Goal: Information Seeking & Learning: Check status

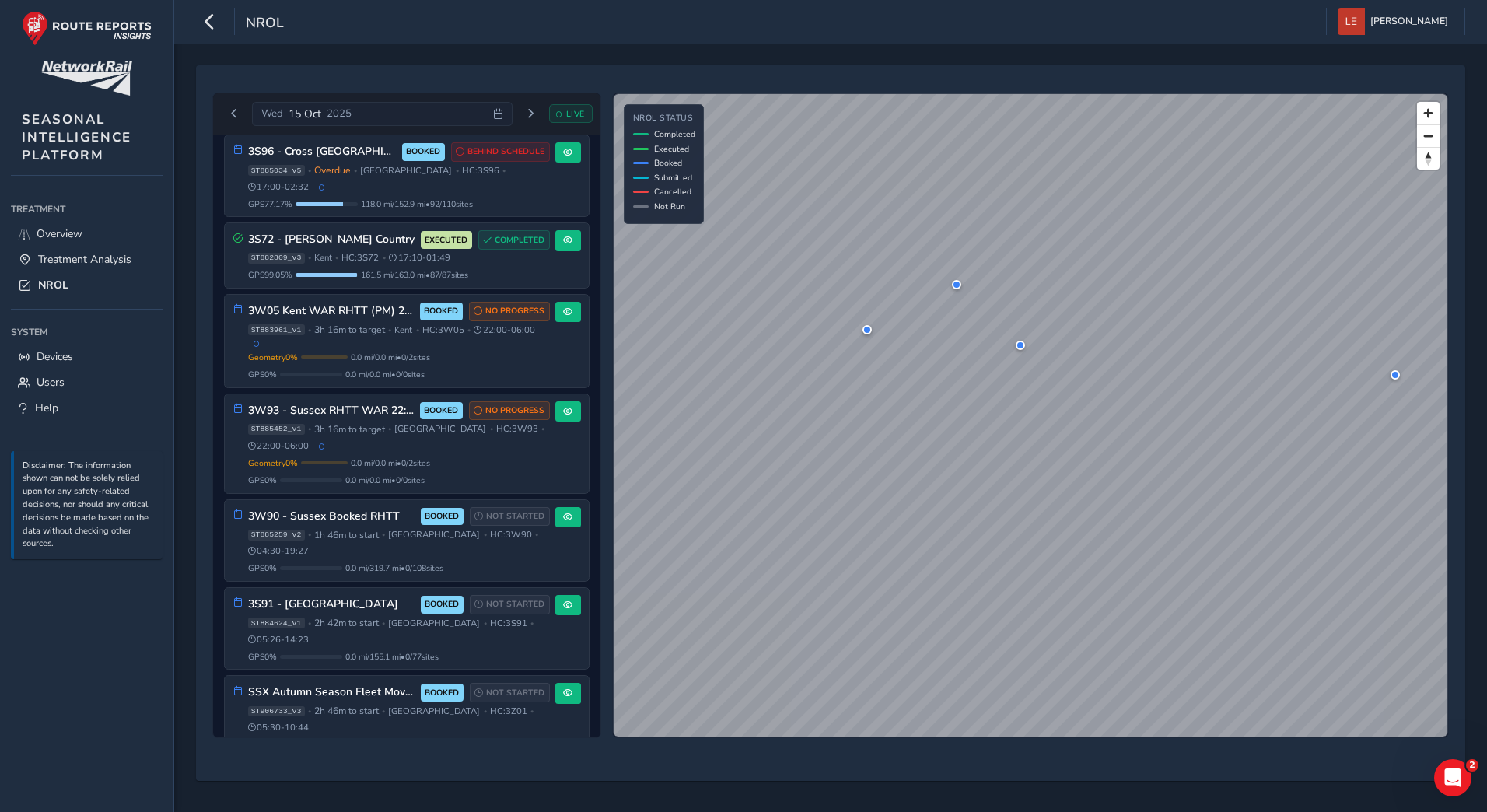
scroll to position [155, 0]
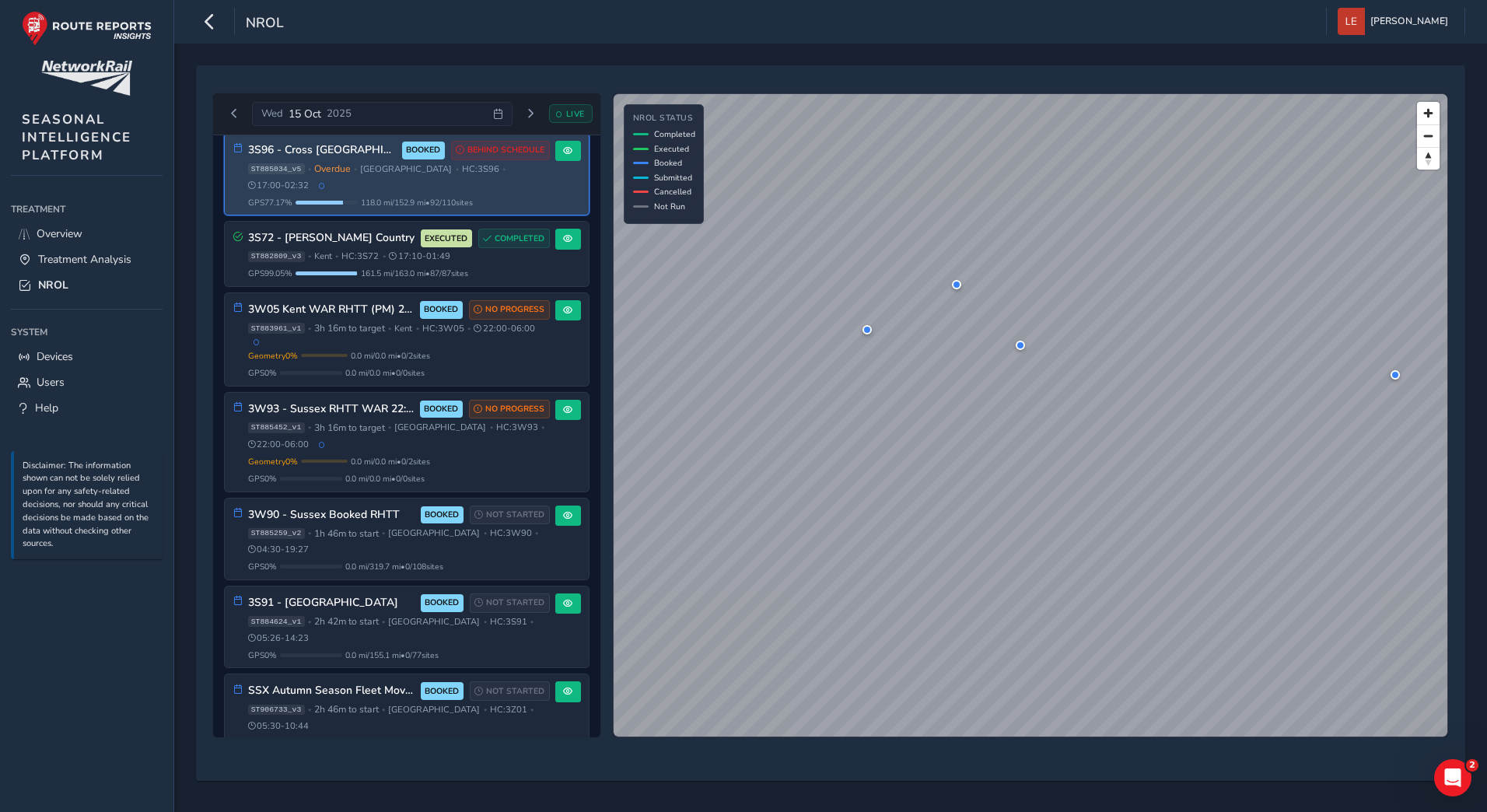
click at [332, 161] on div "3S96 - Cross London BOOKED BEHIND SCHEDULE ST885034_v5 • Overdue • [GEOGRAPHIC_…" at bounding box center [399, 175] width 302 height 68
click at [568, 154] on button at bounding box center [568, 152] width 26 height 21
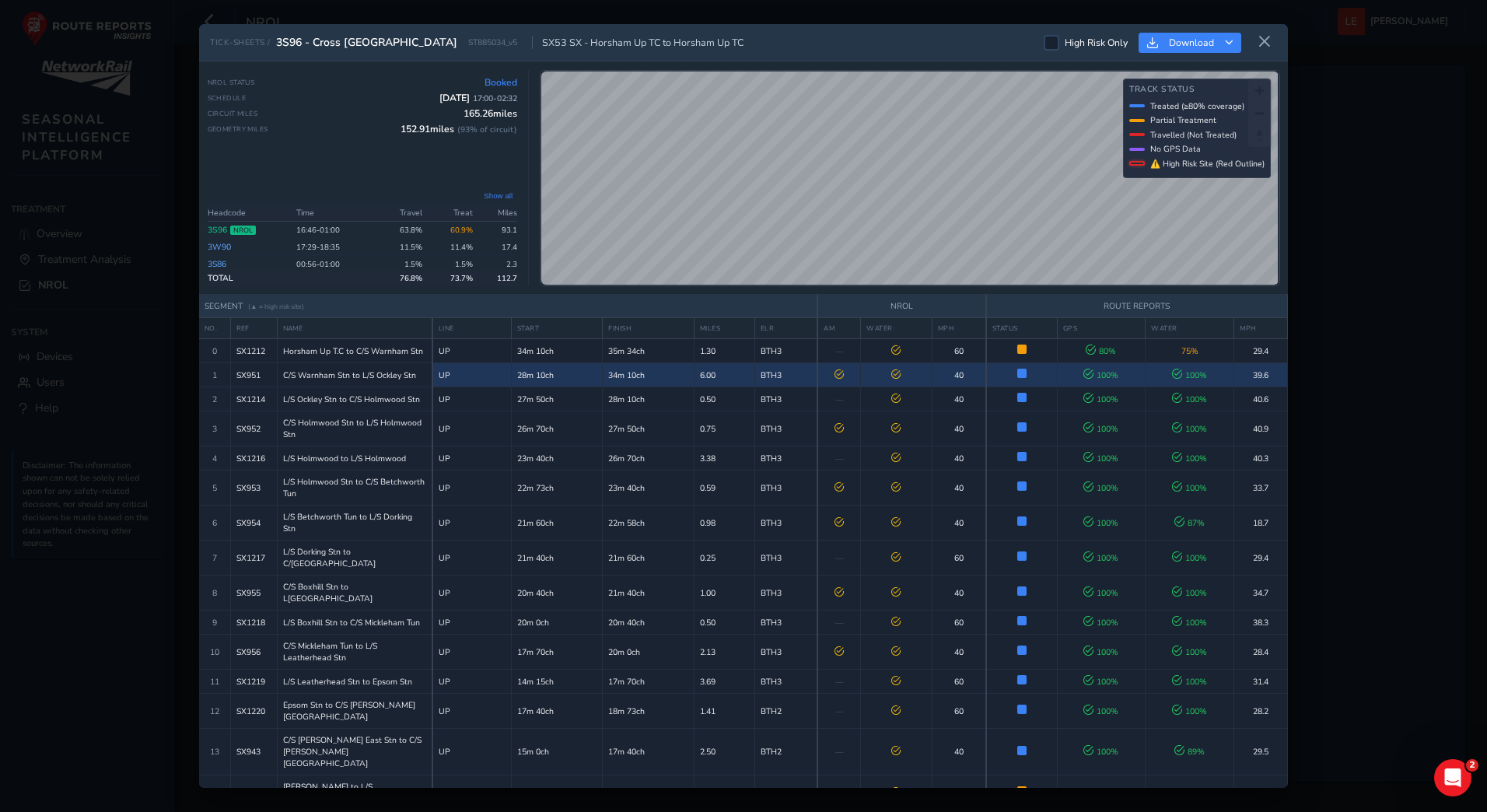
click at [897, 375] on icon at bounding box center [896, 373] width 9 height 9
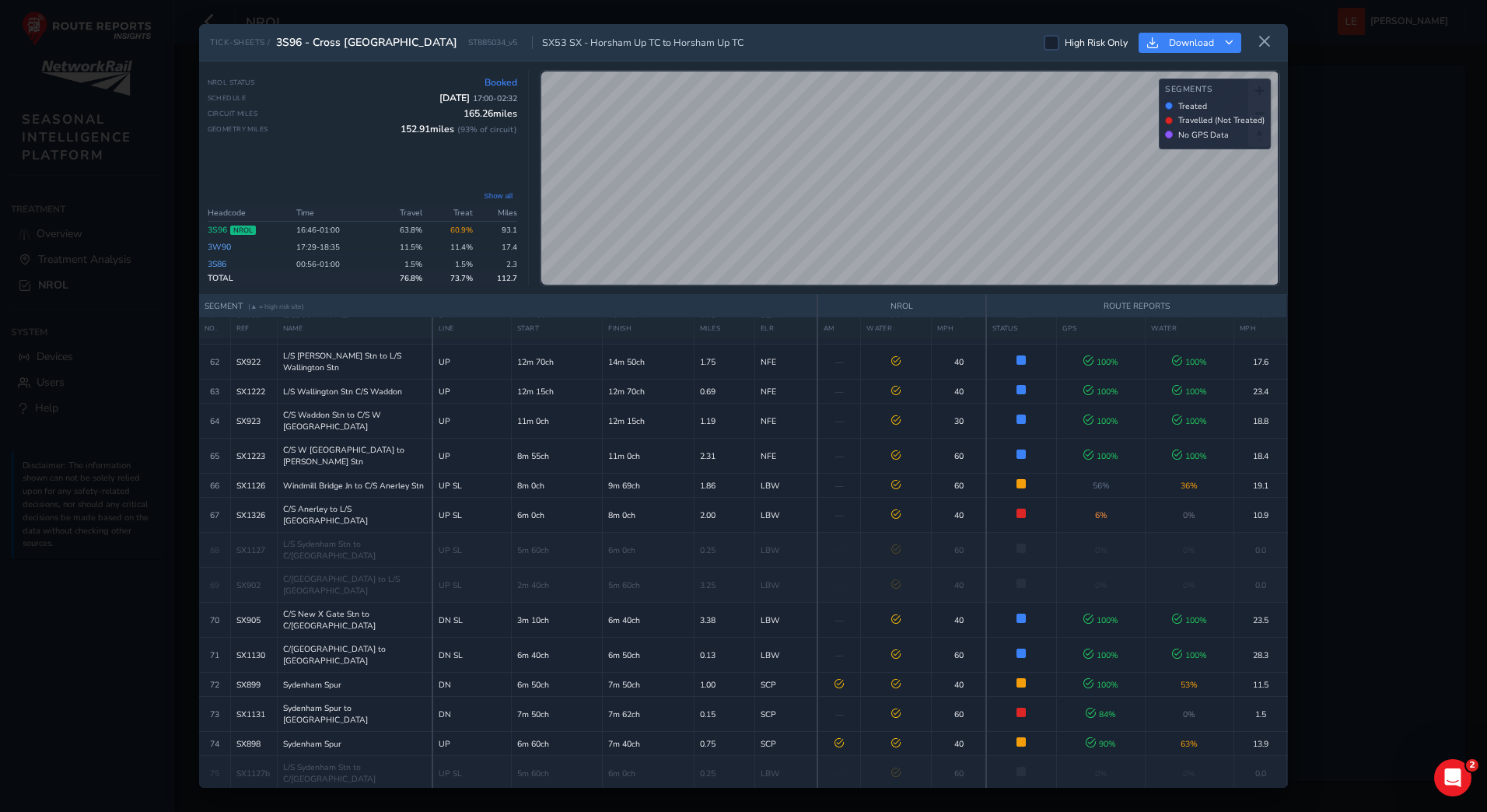
scroll to position [2177, 0]
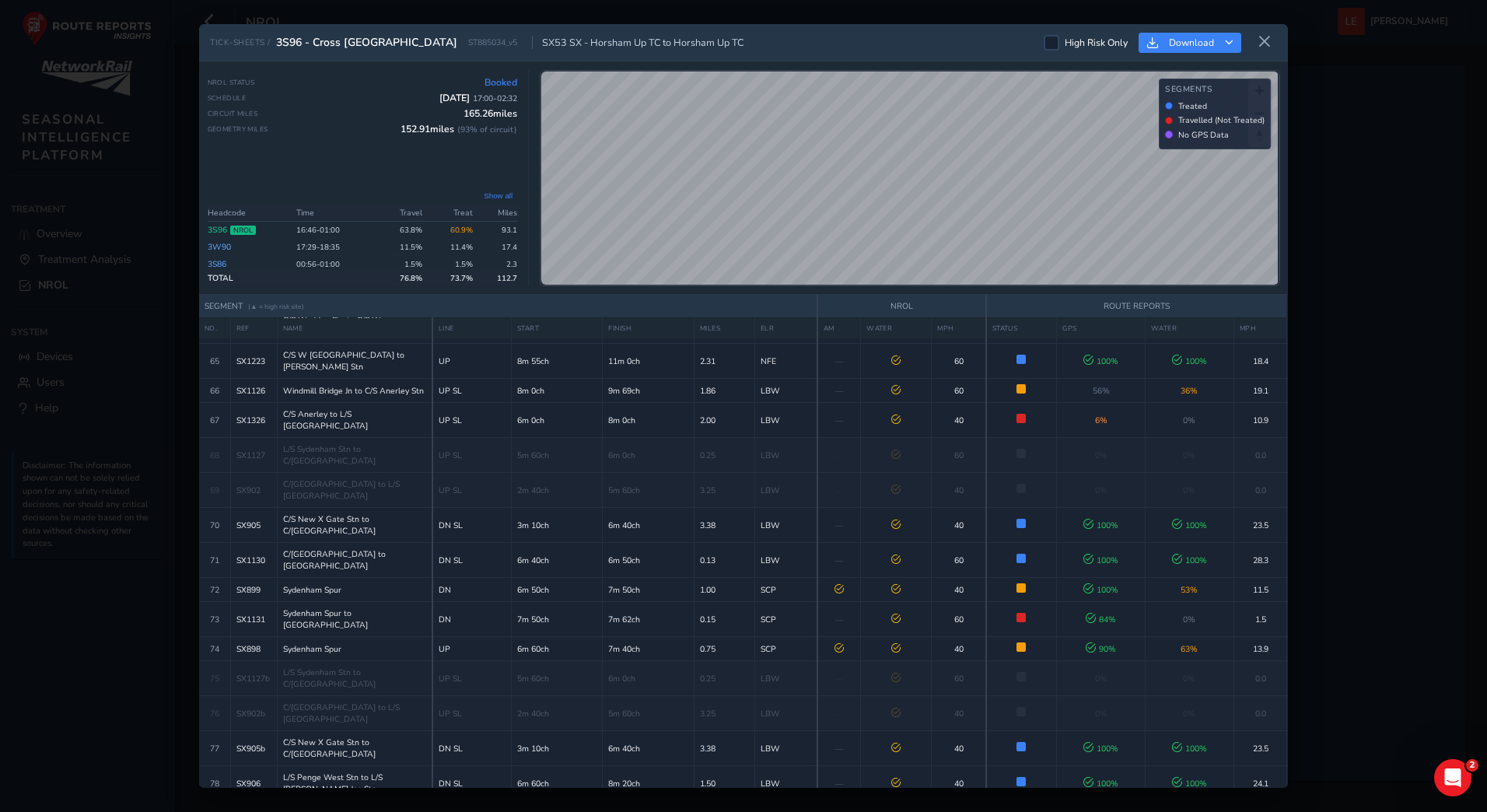
scroll to position [2102, 0]
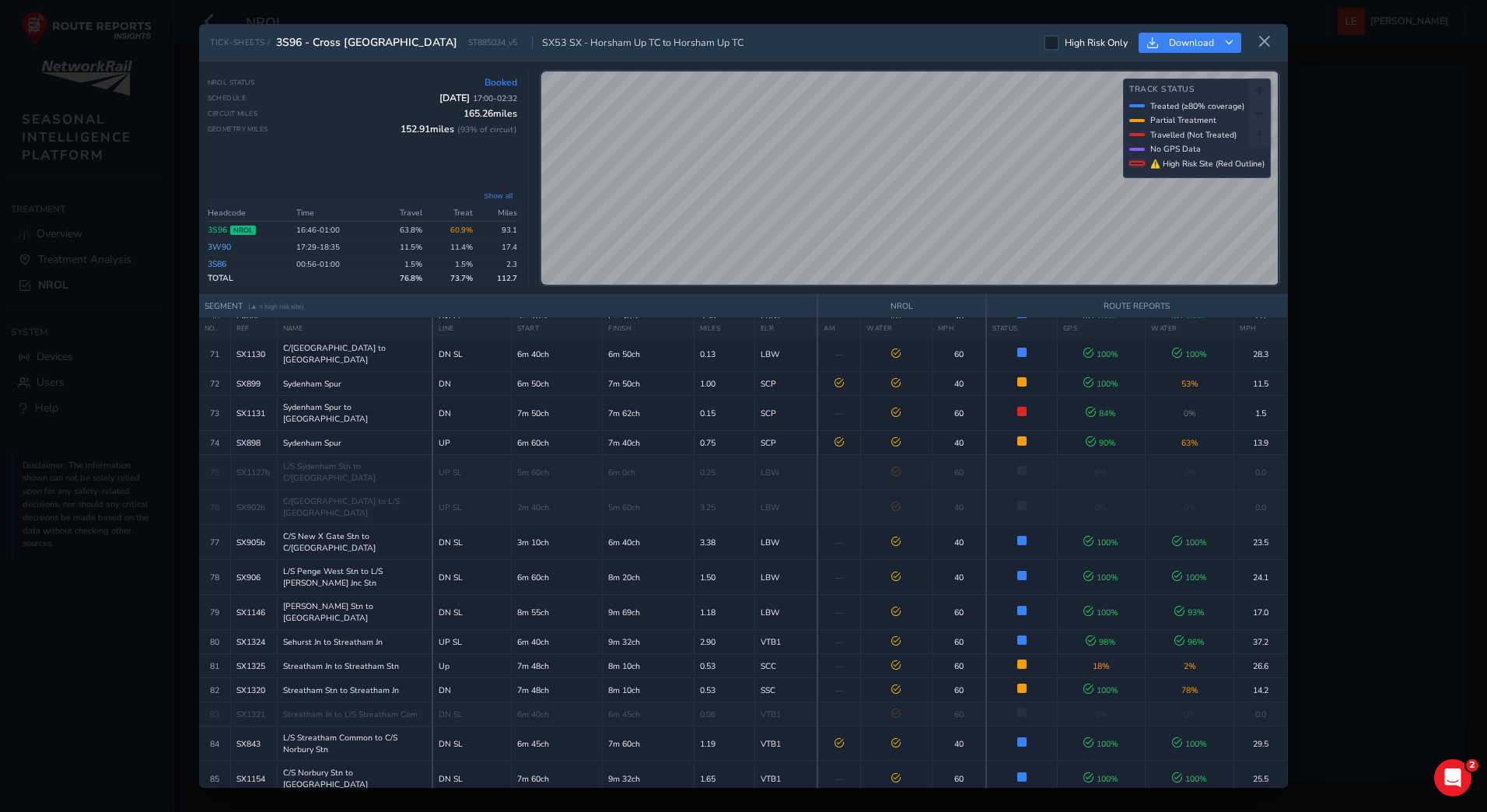
scroll to position [2382, 0]
click at [1263, 47] on icon at bounding box center [1265, 42] width 14 height 14
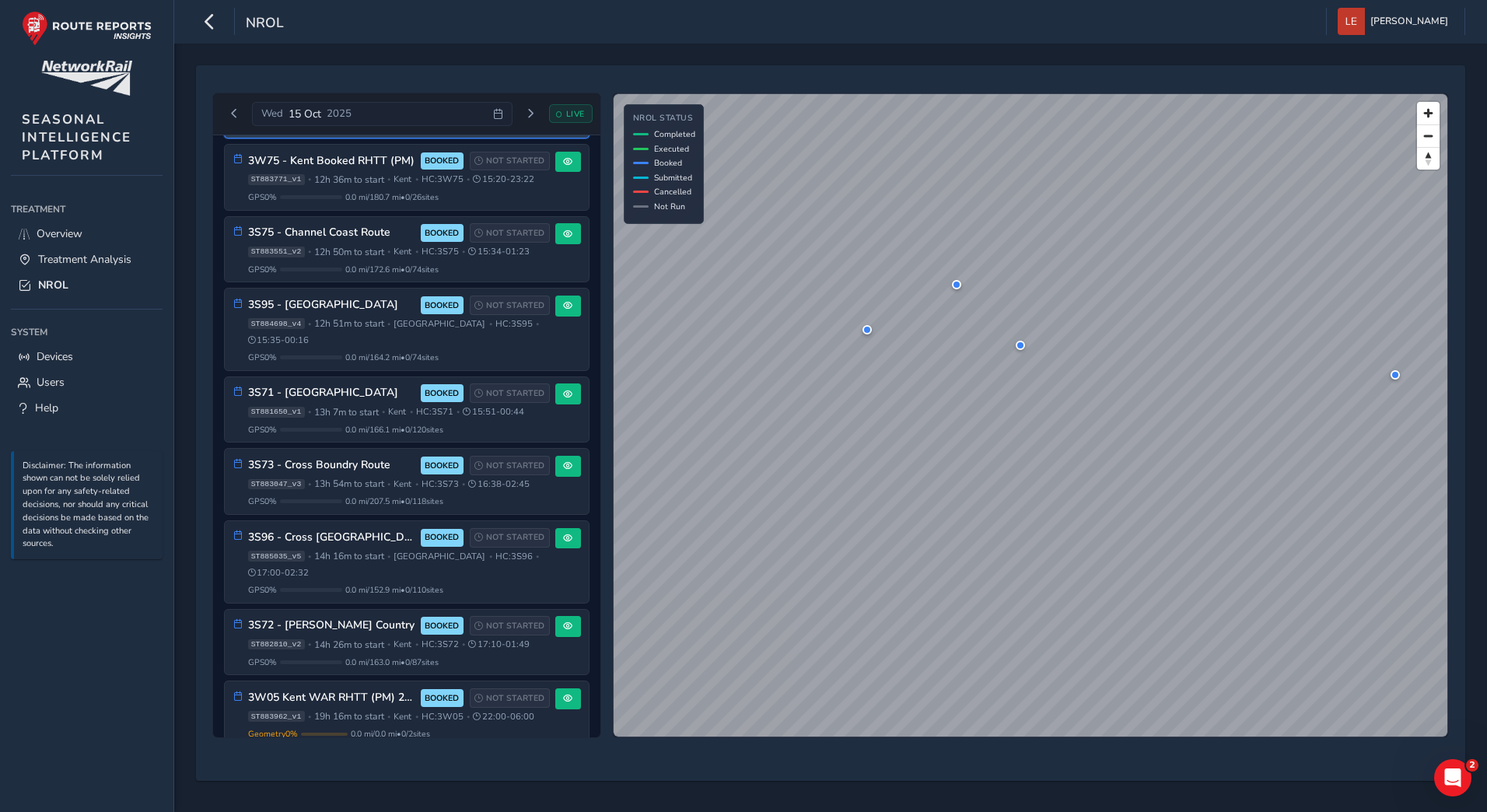
scroll to position [1698, 0]
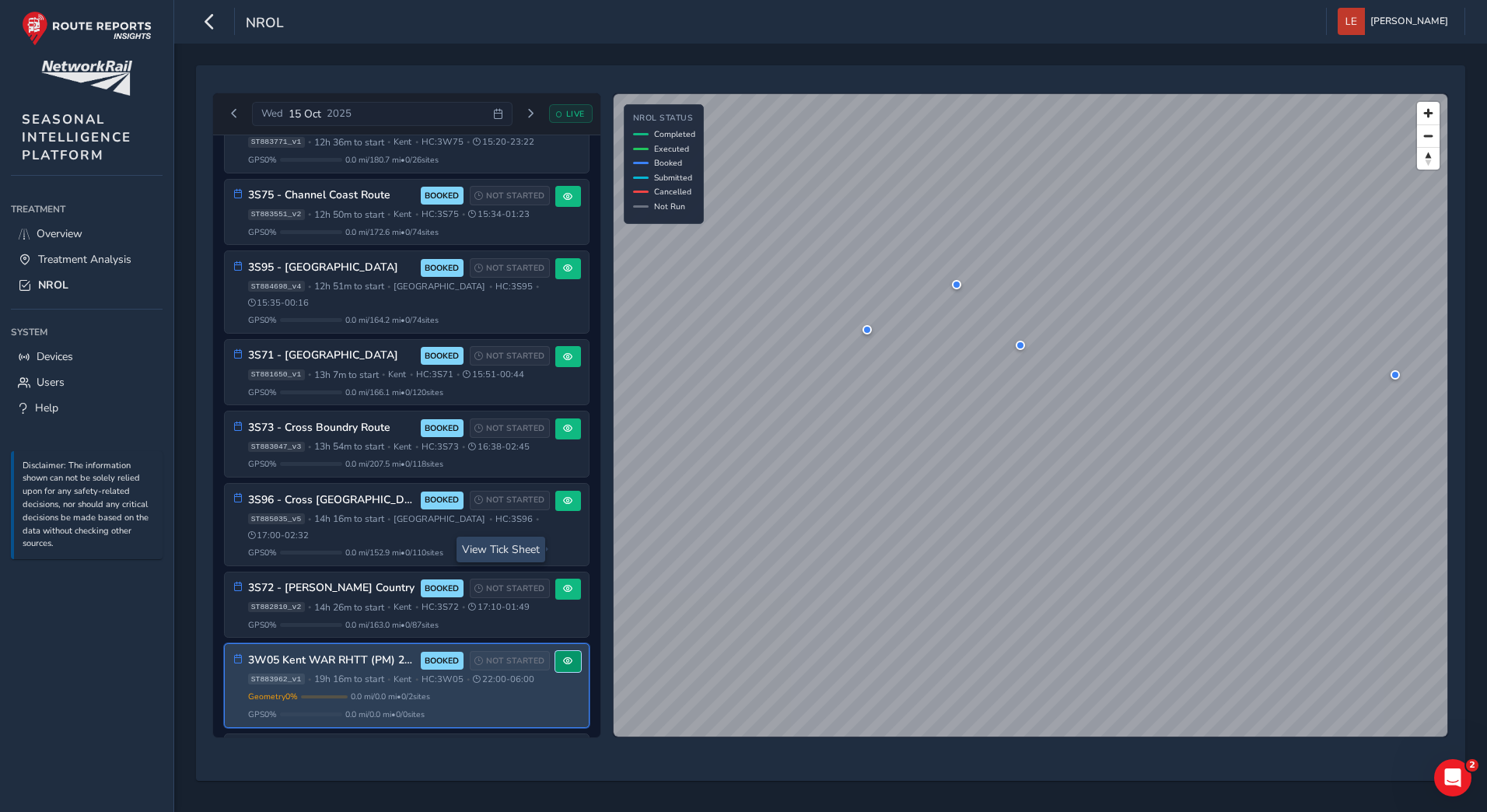
click at [563, 657] on span at bounding box center [567, 661] width 9 height 9
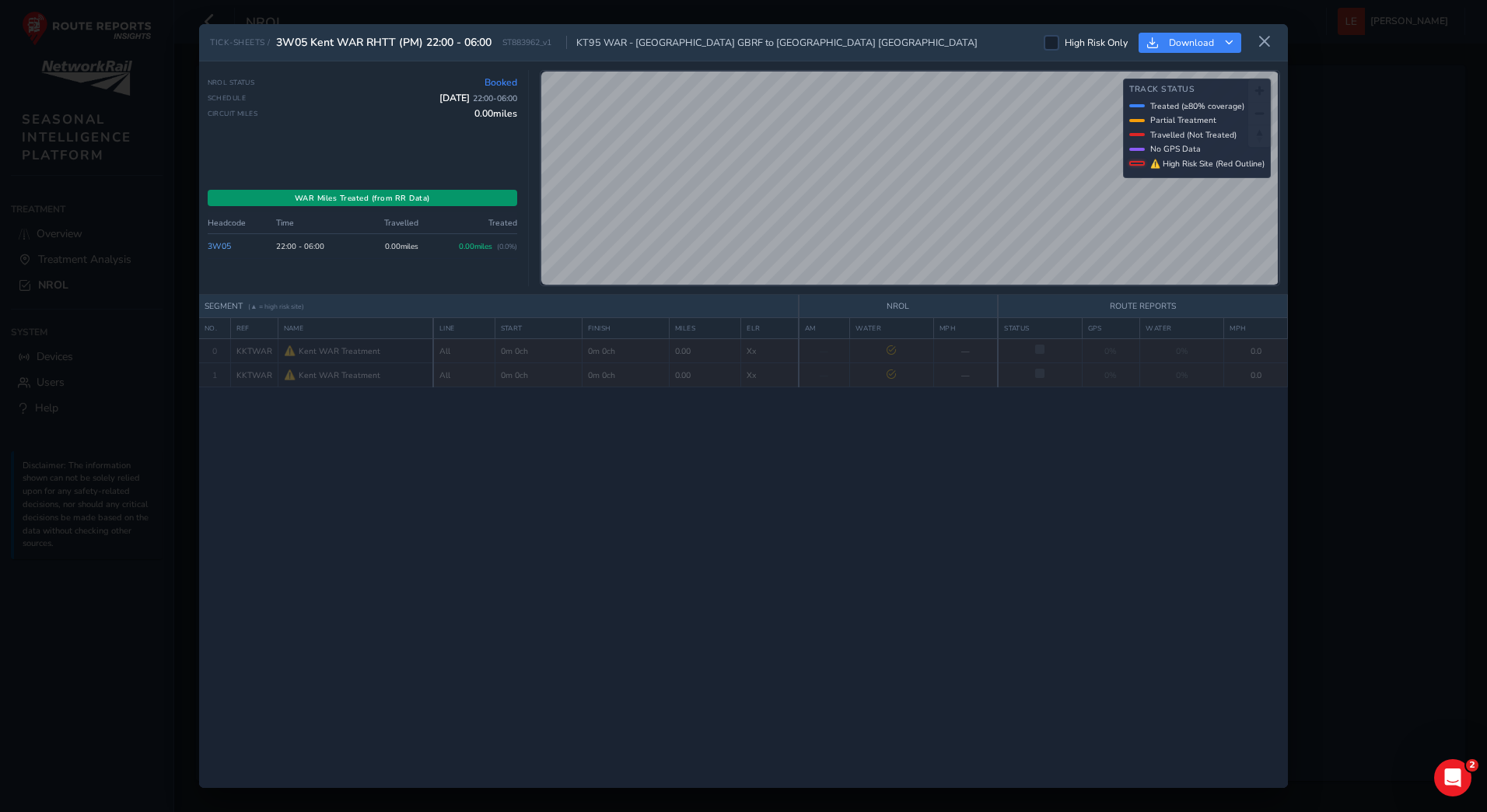
click at [390, 196] on div "WAR Miles Treated (from RR Data)" at bounding box center [362, 197] width 310 height 16
click at [1264, 42] on icon at bounding box center [1265, 42] width 14 height 14
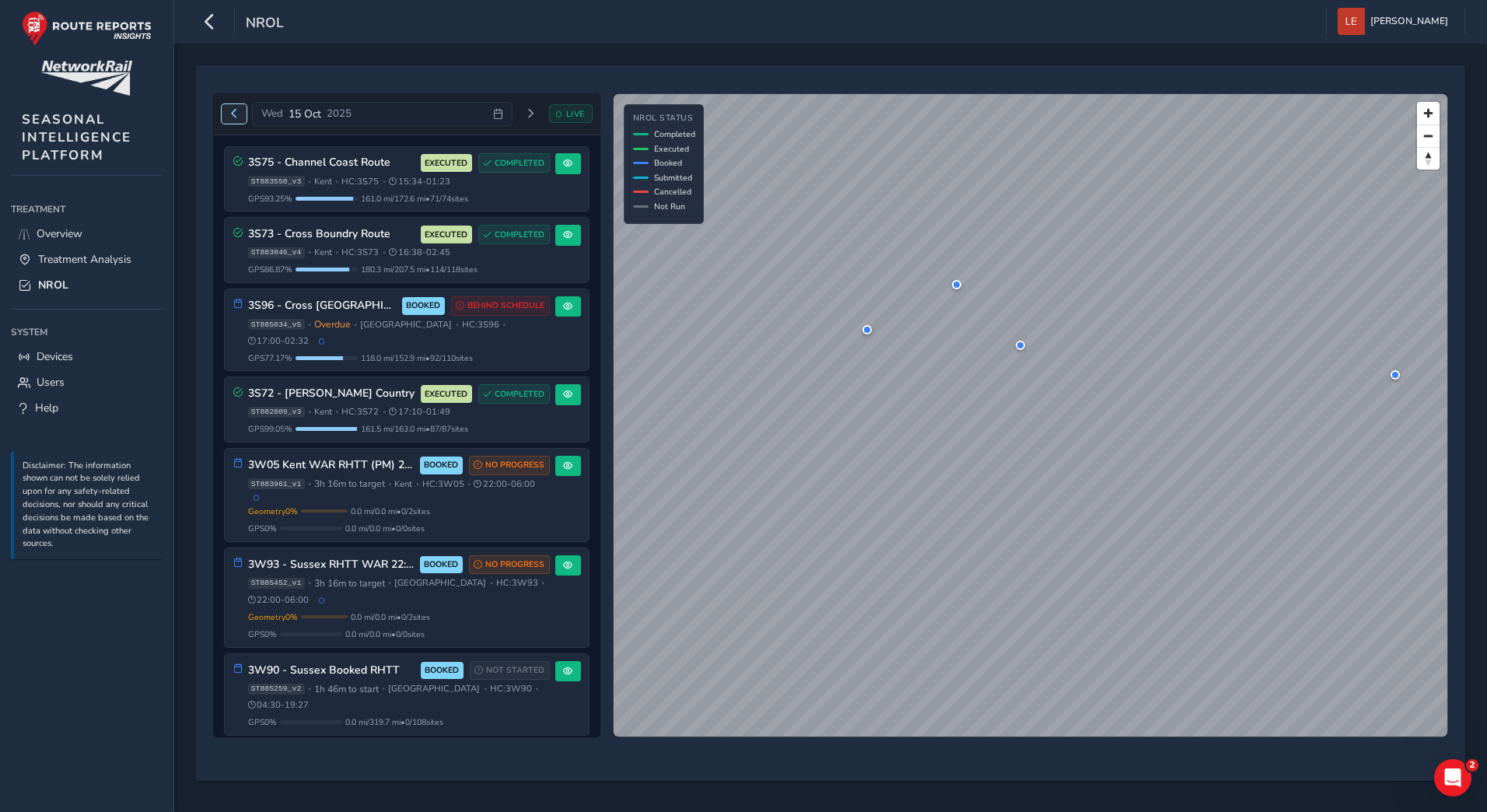
click at [233, 115] on span "Previous day" at bounding box center [234, 113] width 9 height 9
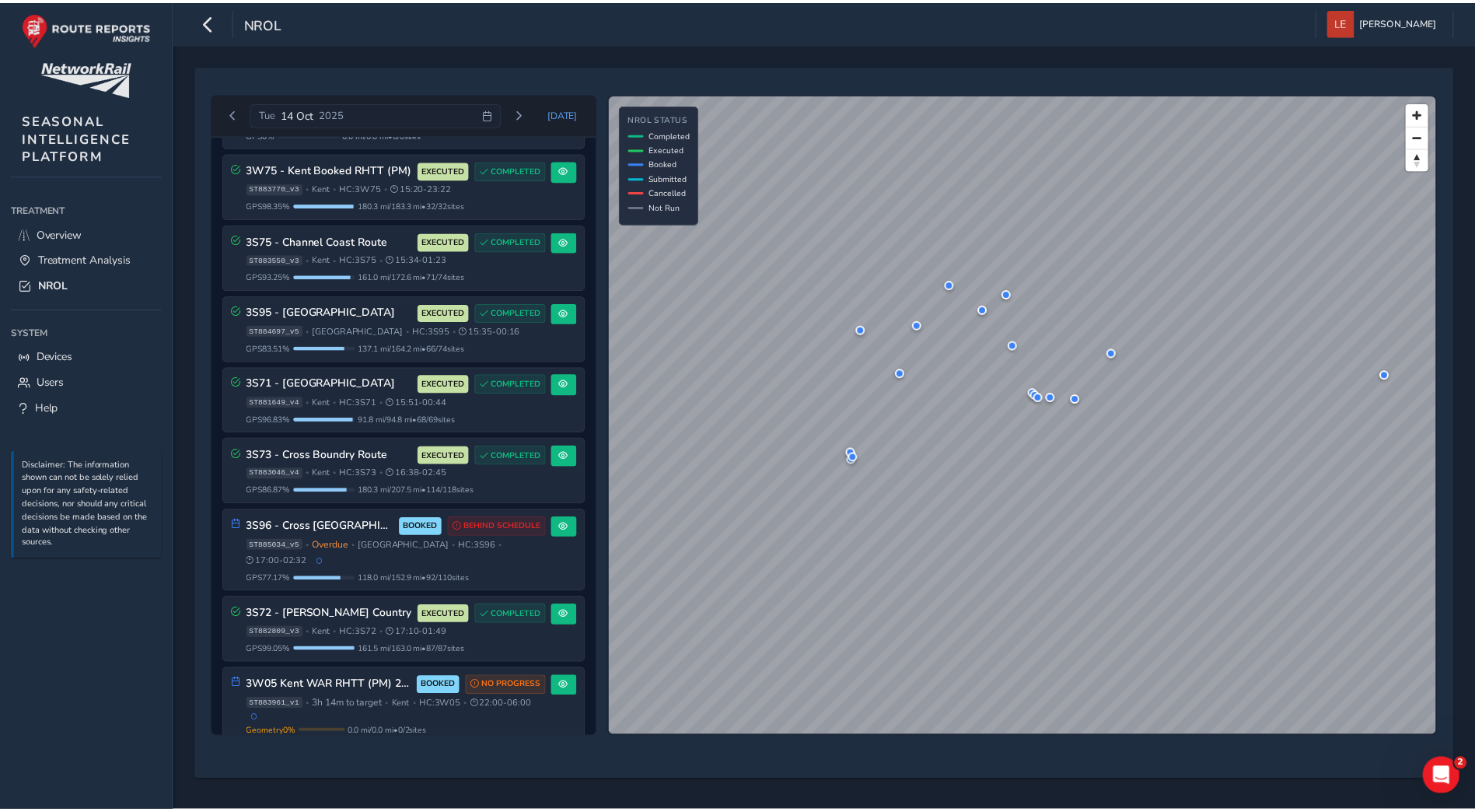
scroll to position [1443, 0]
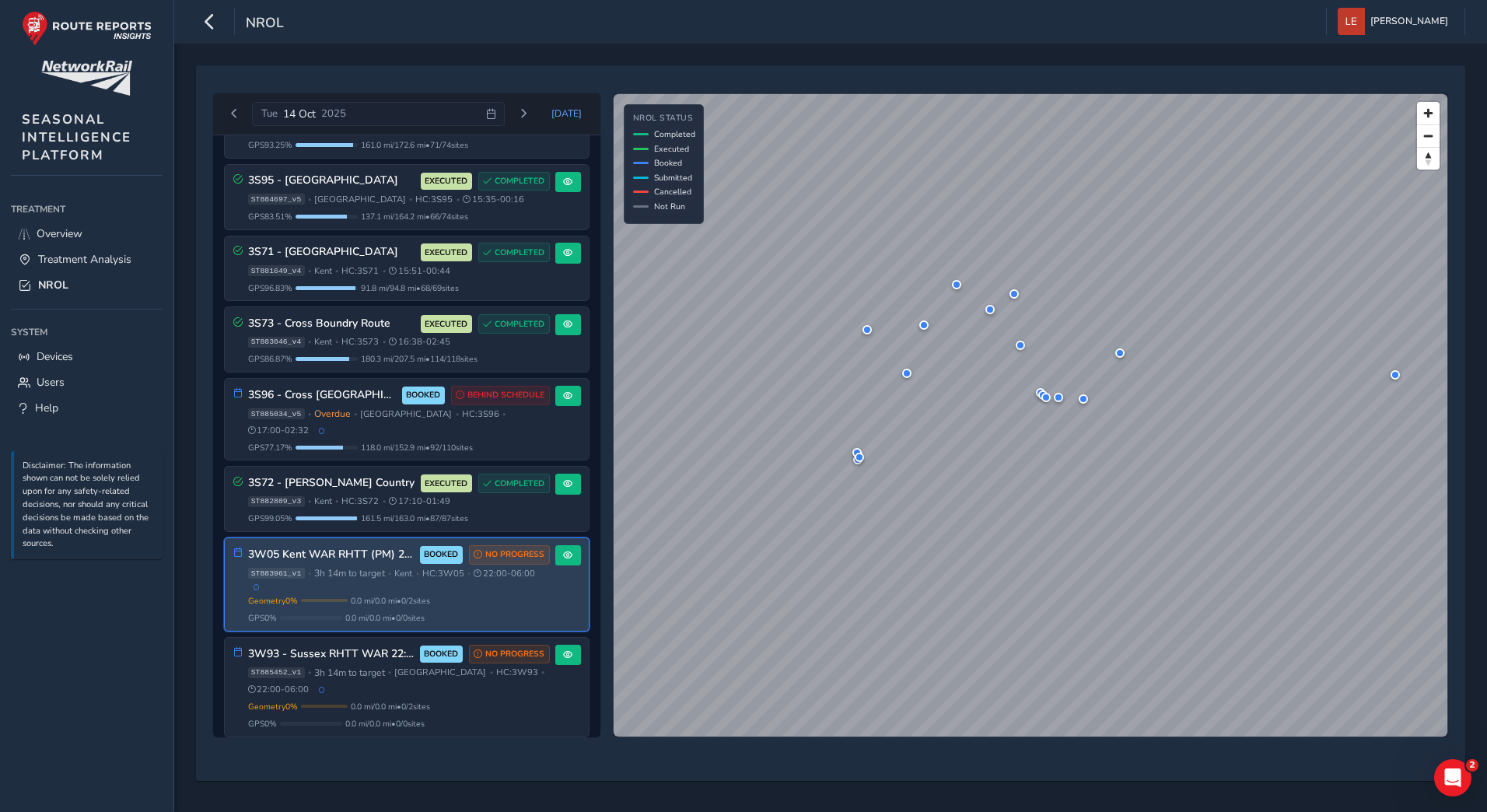
click at [298, 546] on div "3W05 Kent WAR RHTT (PM) 22:00 - 06:00 BOOKED NO PROGRESS" at bounding box center [399, 555] width 302 height 20
click at [563, 550] on span at bounding box center [567, 555] width 9 height 9
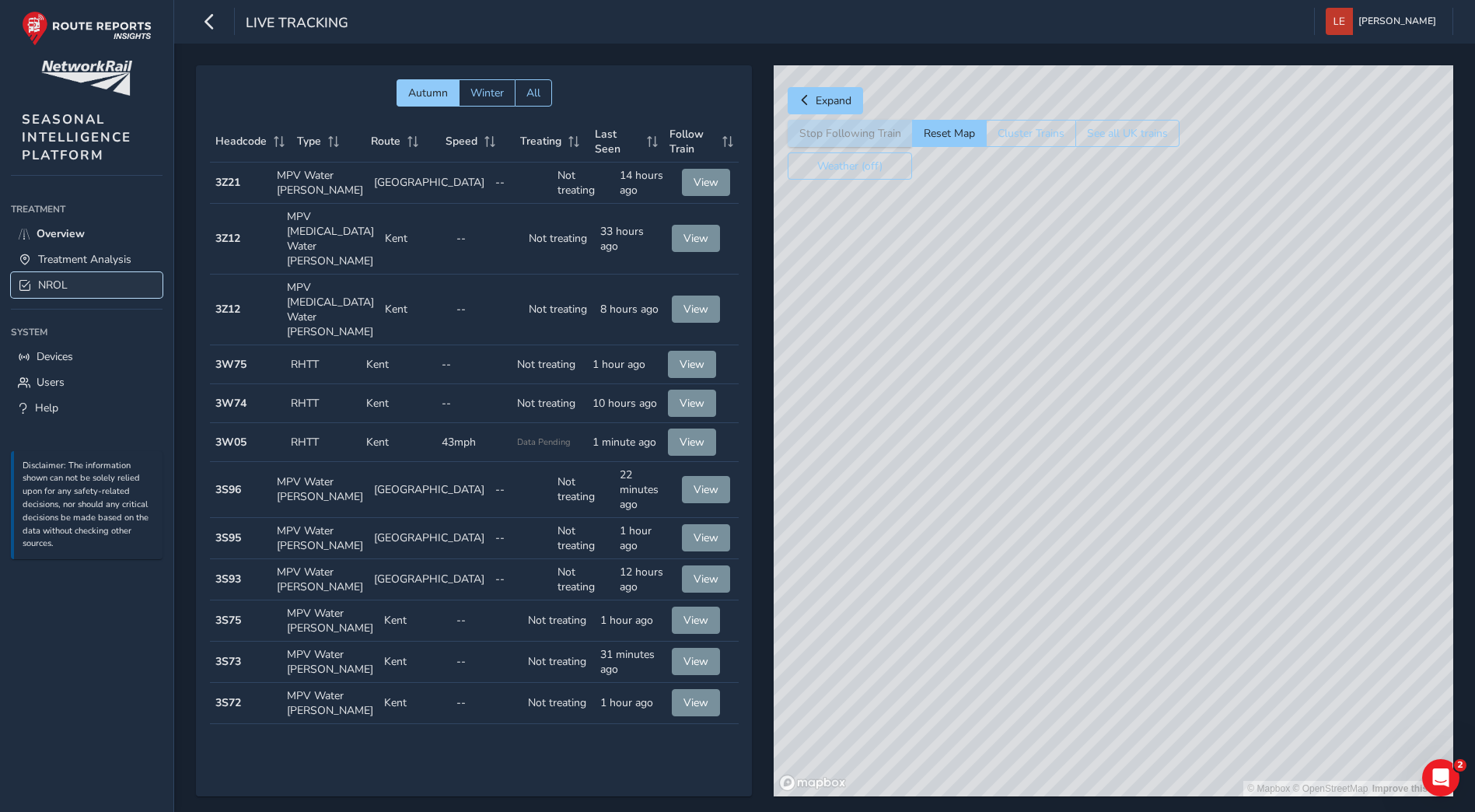
click at [50, 283] on span "NROL" at bounding box center [53, 285] width 29 height 15
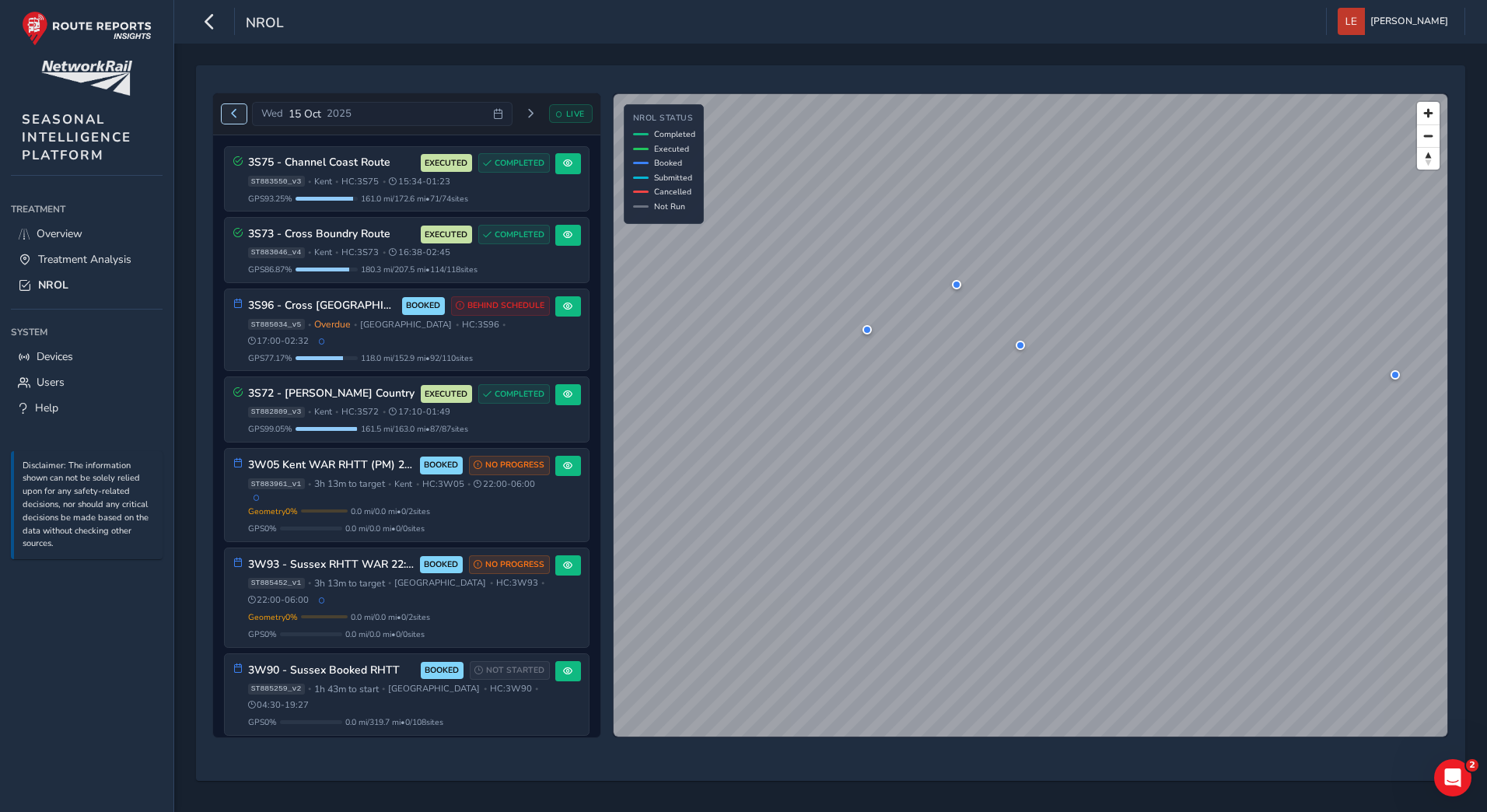
click at [233, 114] on span "Previous day" at bounding box center [234, 113] width 9 height 9
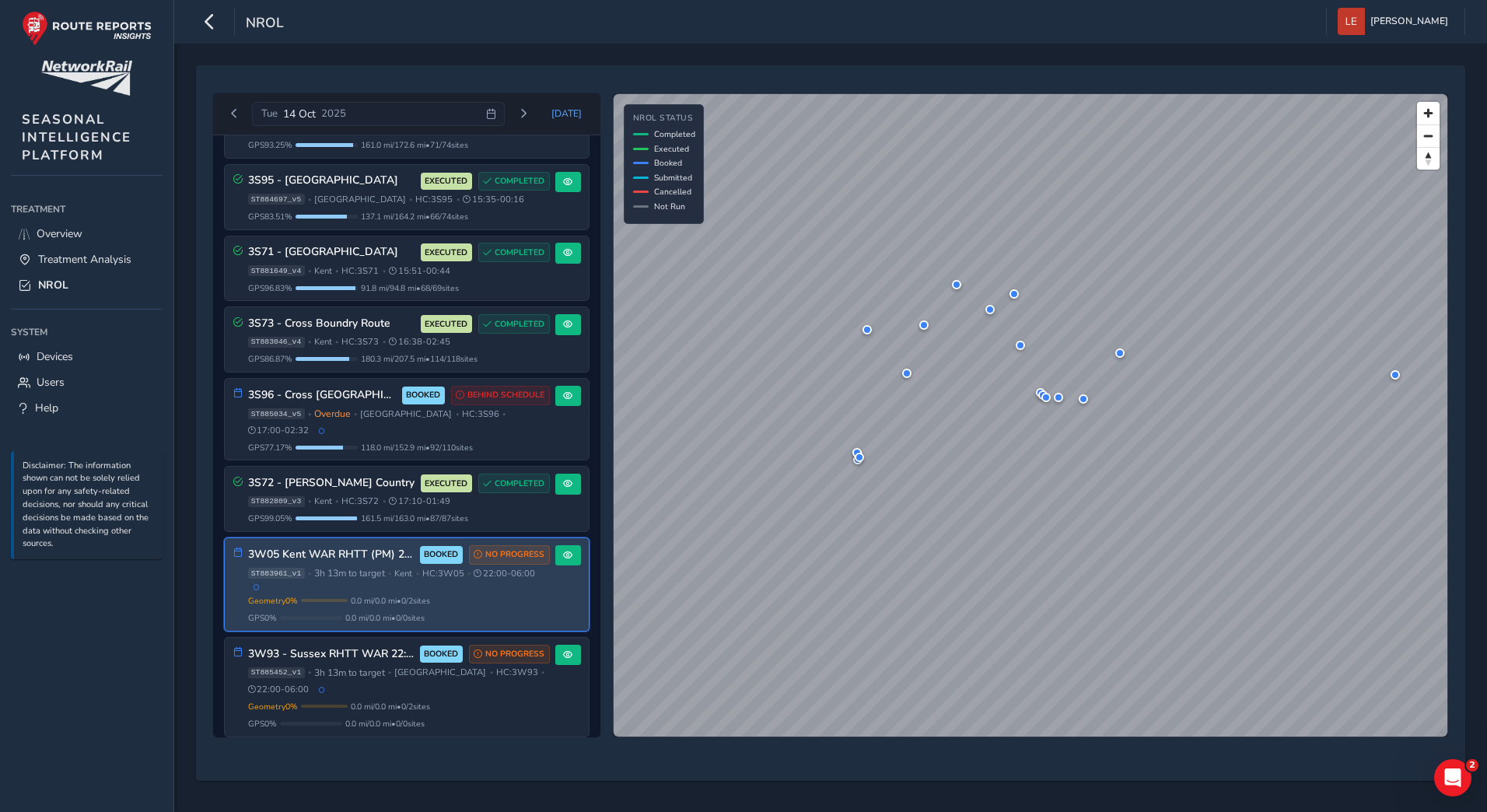
scroll to position [1365, 0]
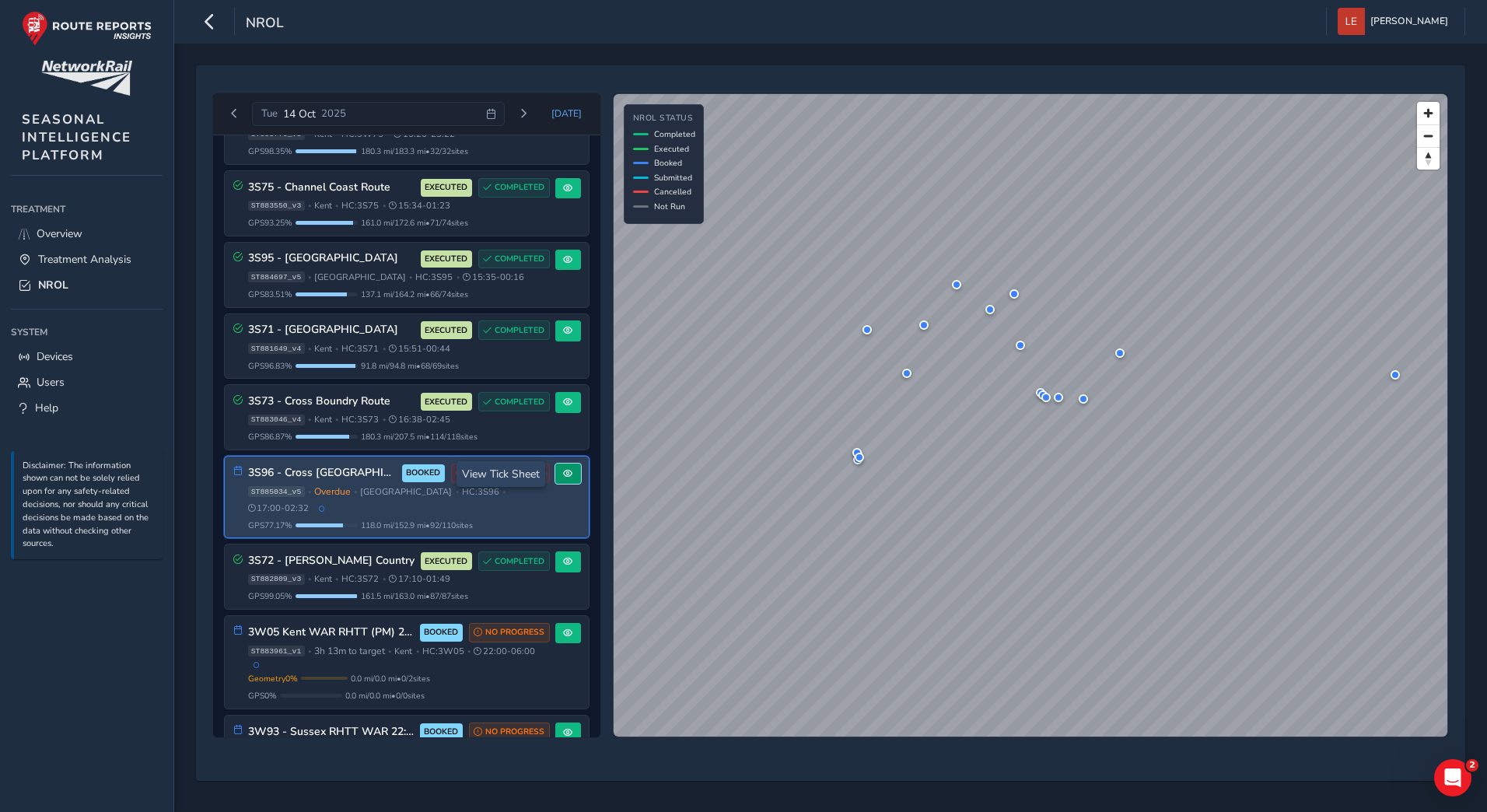
click at [569, 480] on button at bounding box center [568, 474] width 26 height 21
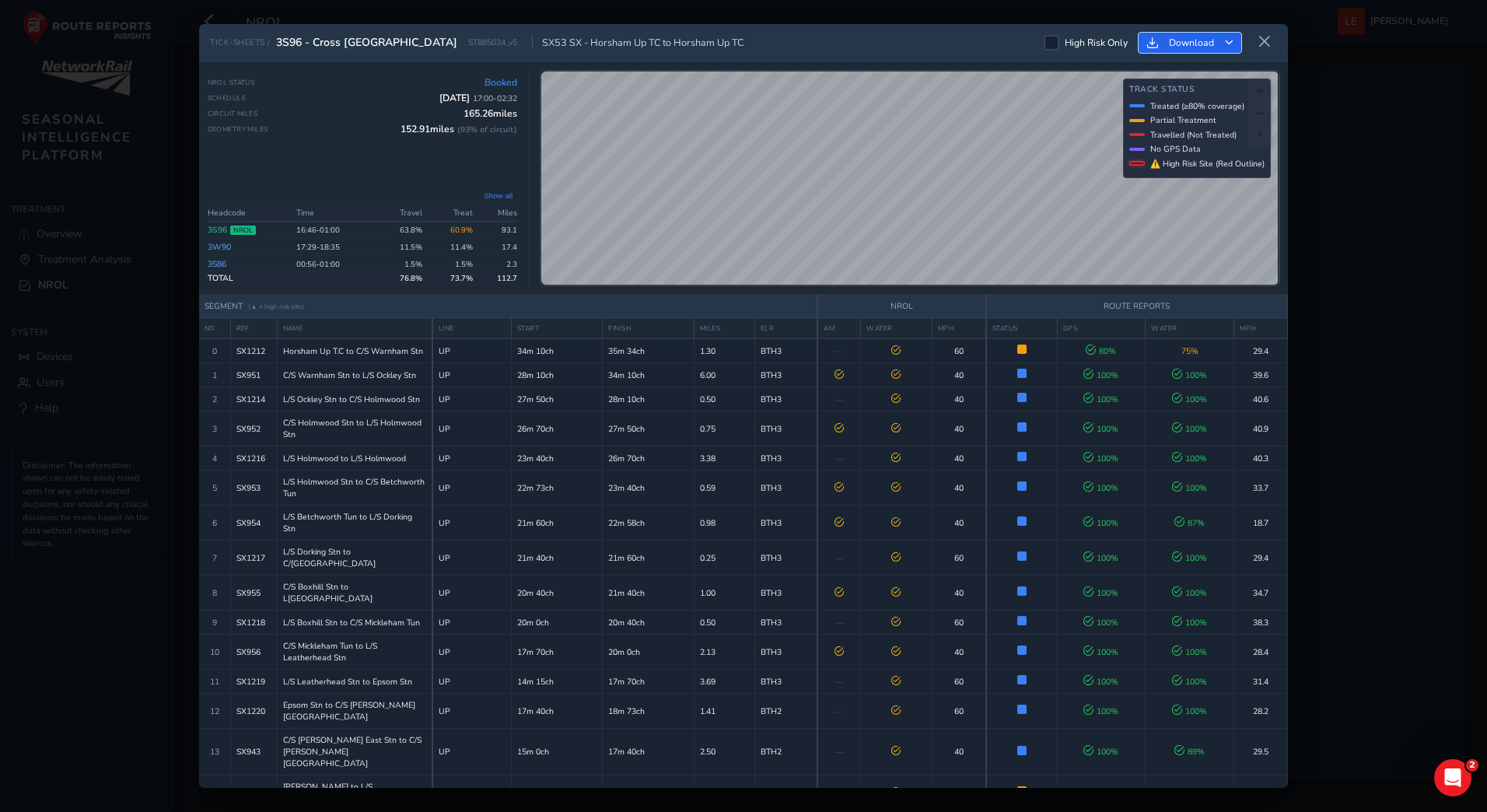
click at [1229, 45] on icon "Download" at bounding box center [1230, 44] width 9 height 9
click at [1295, 322] on div "TICK-SHEETS / 3S96 - Cross [GEOGRAPHIC_DATA] ST885034_v5 SX53 SX - Horsham Up T…" at bounding box center [744, 406] width 1487 height 812
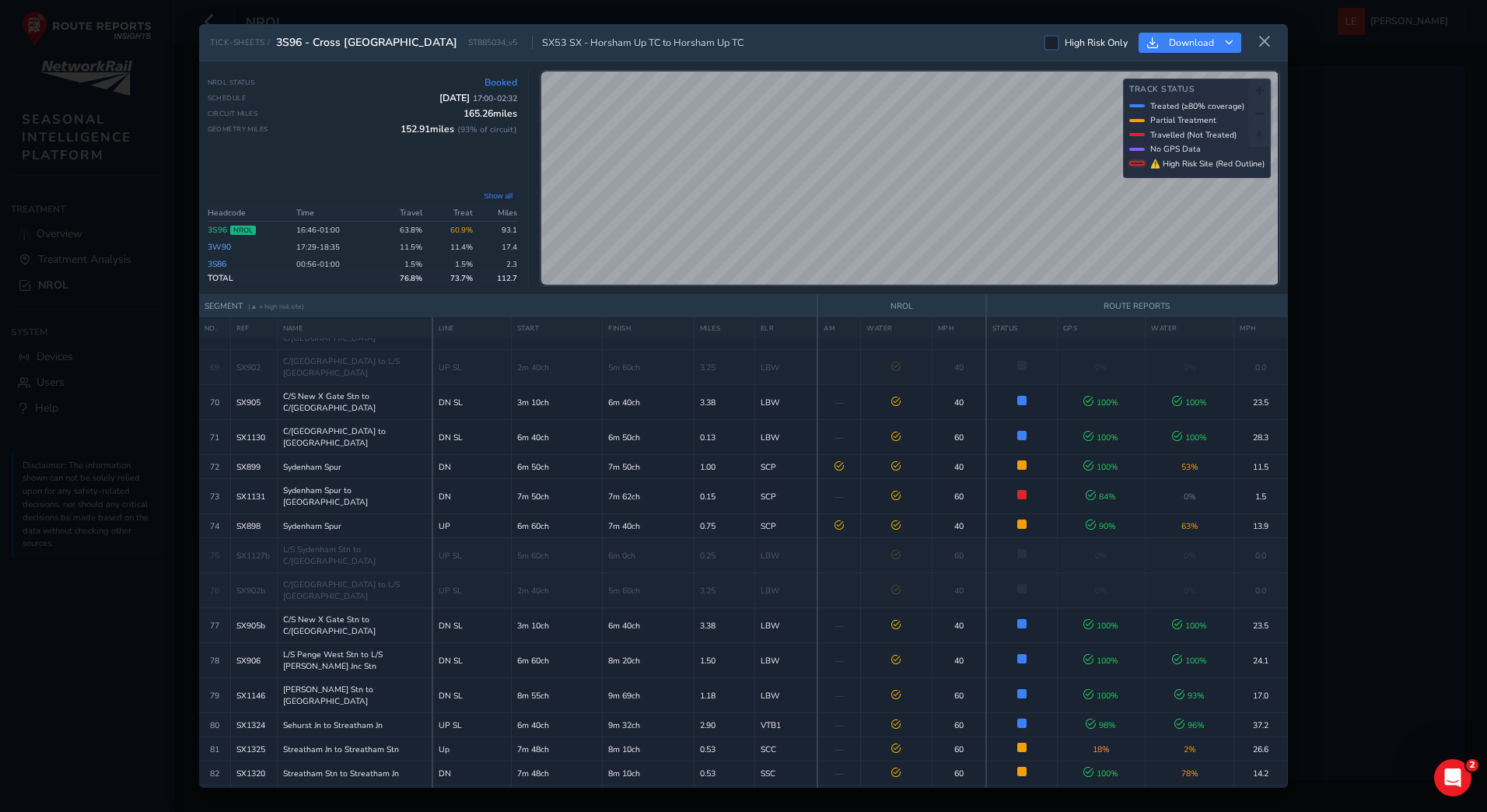
scroll to position [2376, 0]
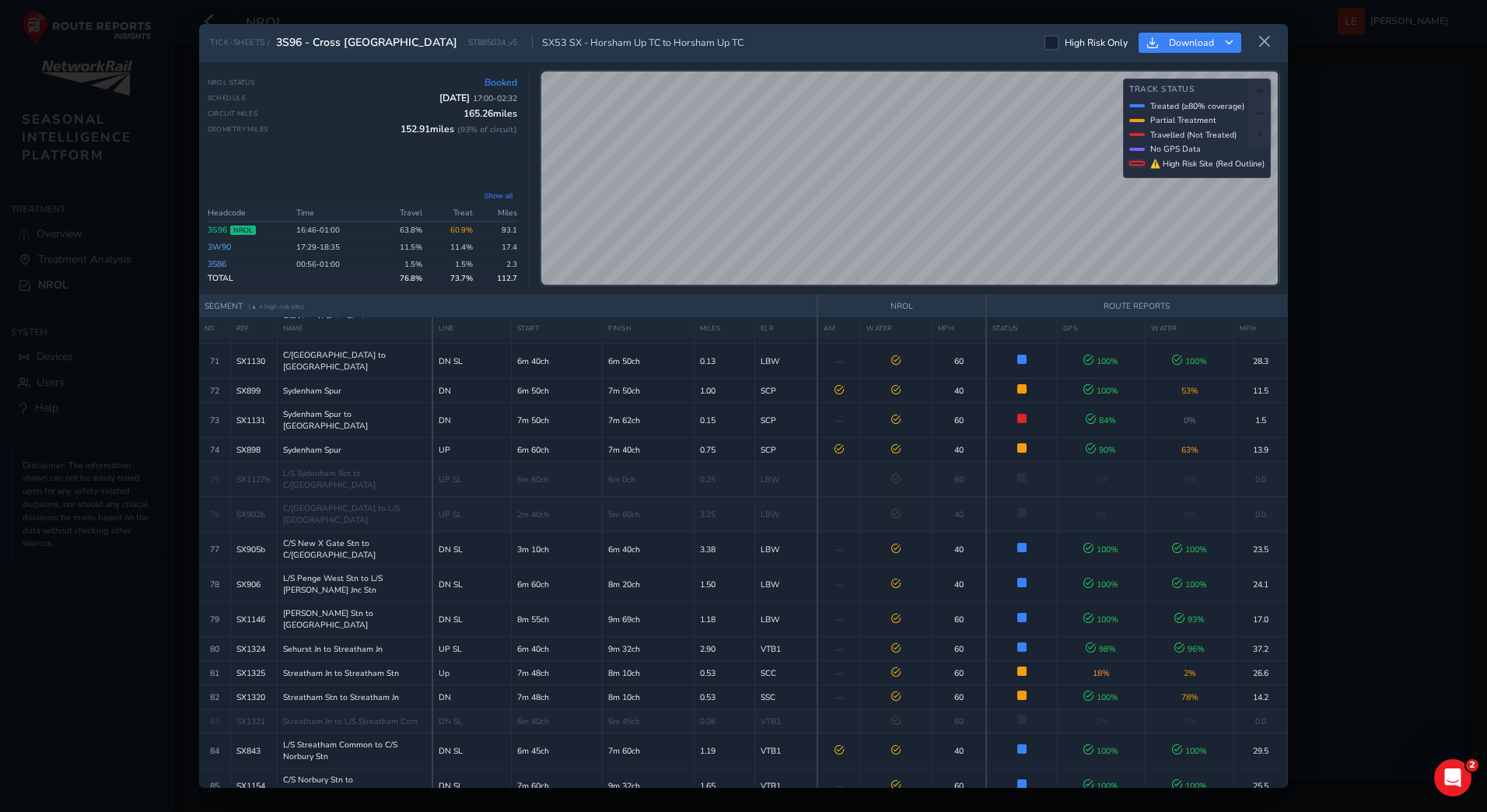
click at [850, 309] on div "TICK-SHEETS / 3S96 - Cross [GEOGRAPHIC_DATA] ST885034_v5 SX53 SX - Horsham Up T…" at bounding box center [744, 406] width 1089 height 763
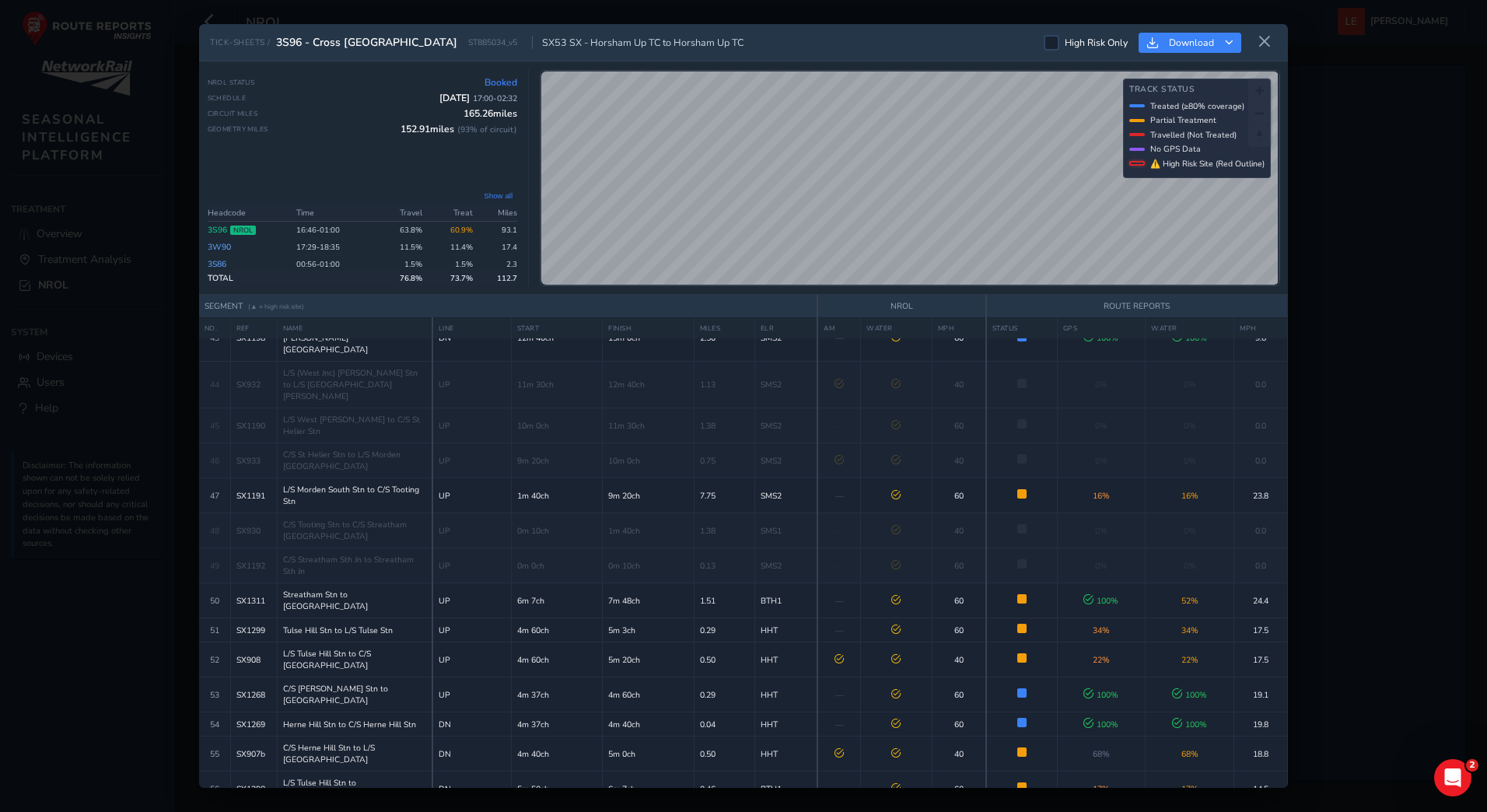
scroll to position [4, 0]
click at [1251, 40] on div "High Risk Only Download" at bounding box center [1160, 42] width 233 height 26
click at [1262, 39] on icon at bounding box center [1265, 42] width 14 height 14
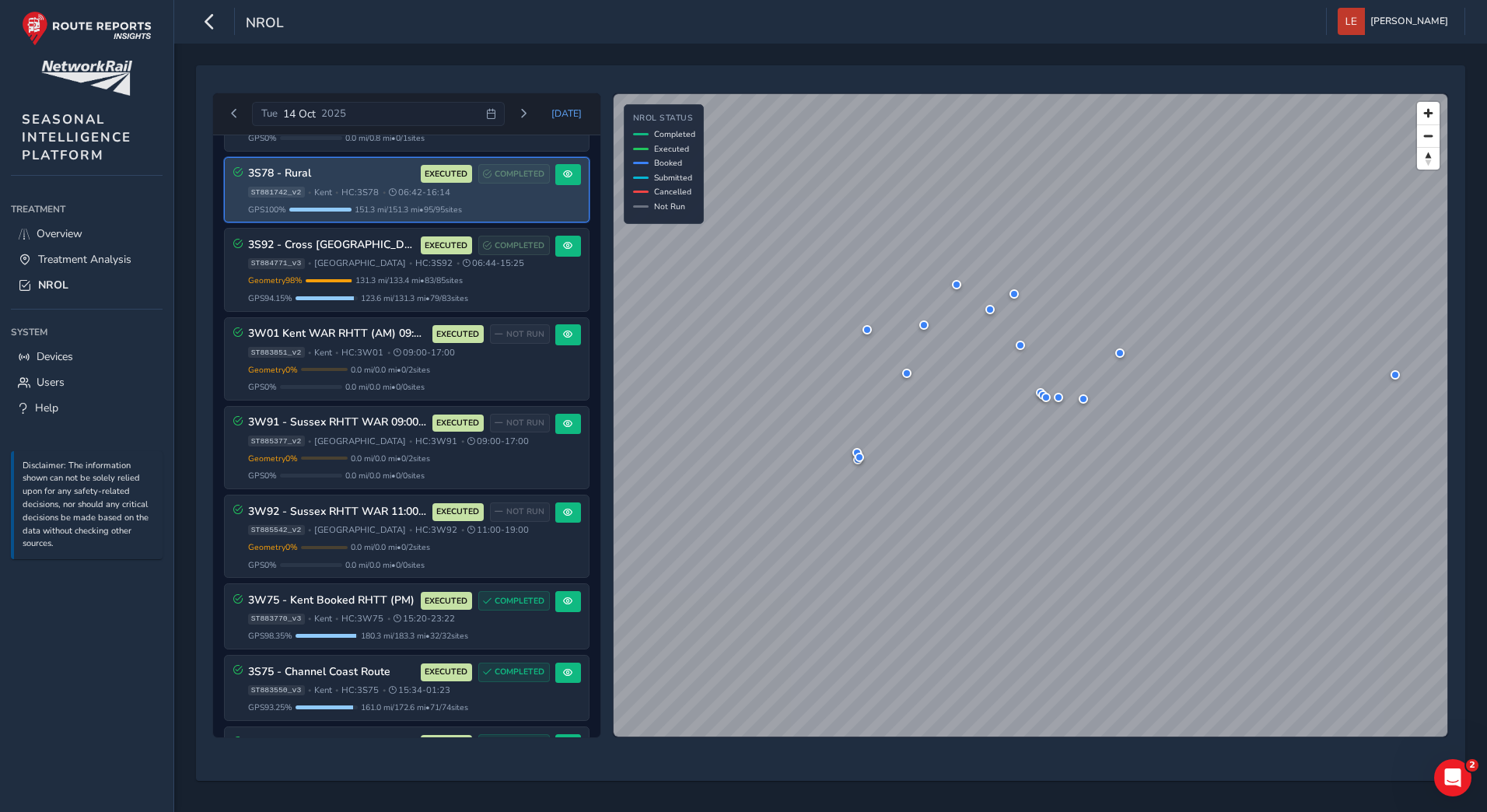
scroll to position [933, 0]
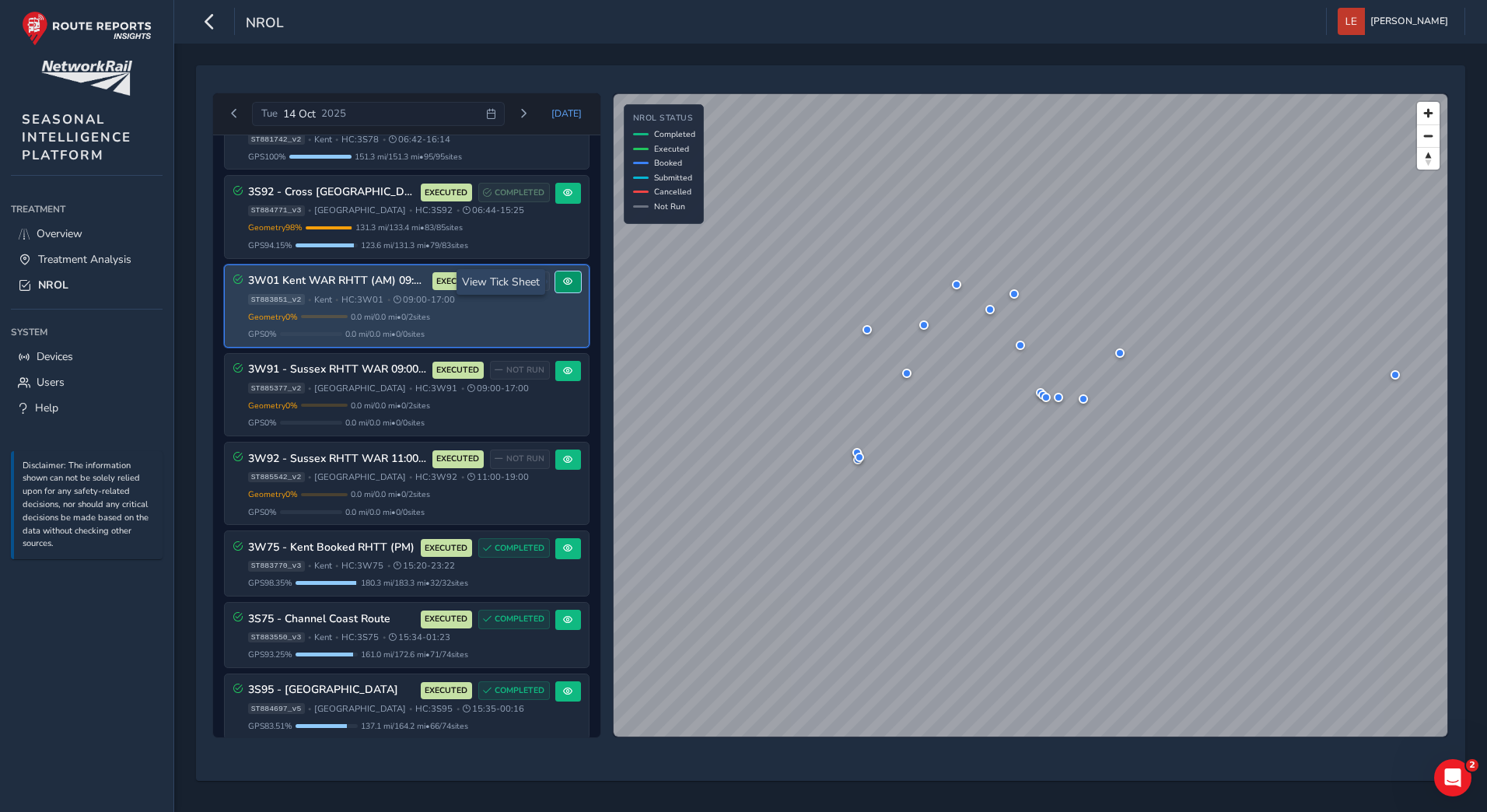
click at [571, 284] on button at bounding box center [568, 282] width 26 height 21
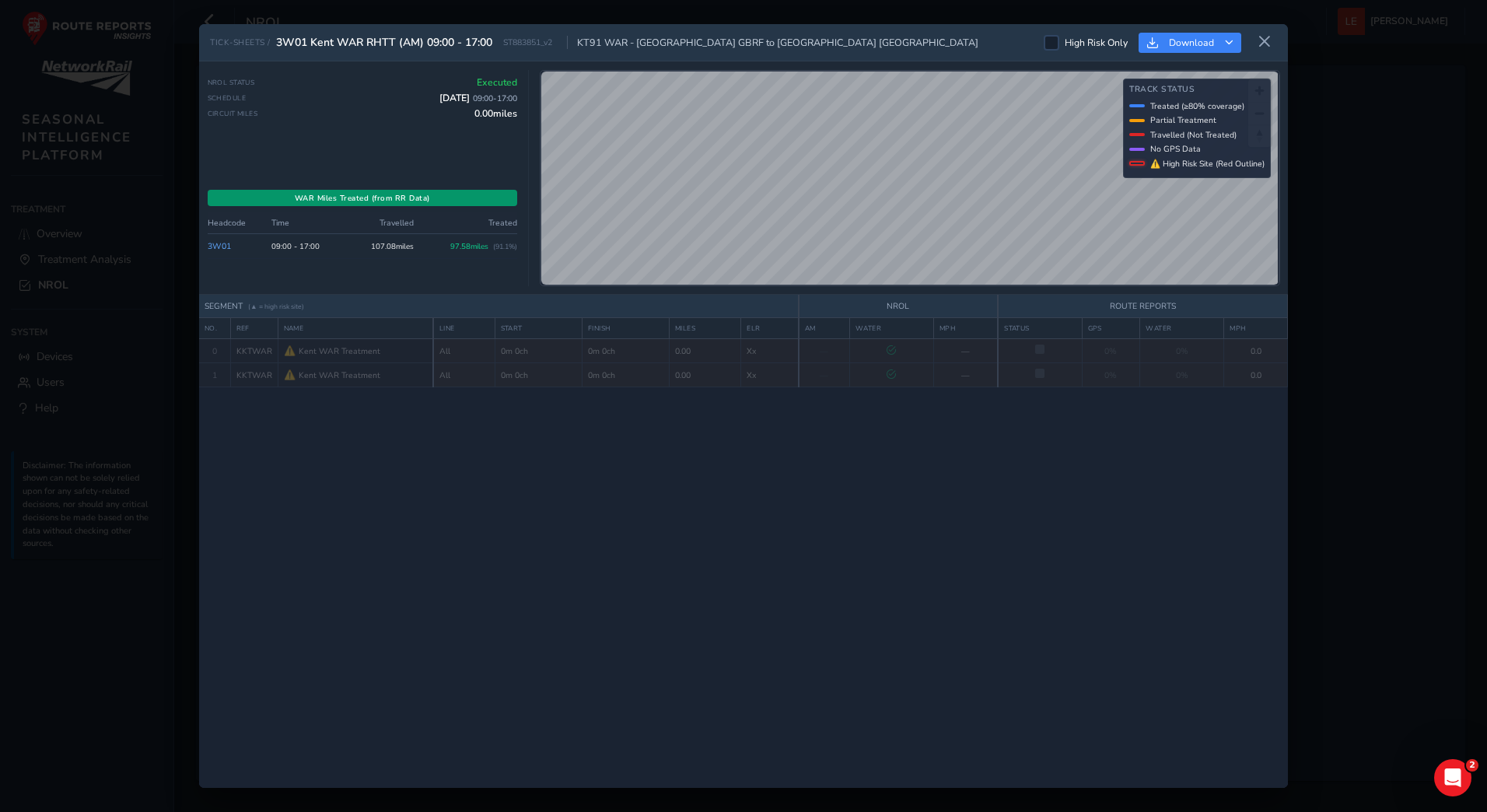
click at [379, 201] on div "WAR Miles Treated (from RR Data)" at bounding box center [362, 197] width 310 height 16
click at [1268, 42] on icon at bounding box center [1265, 42] width 14 height 14
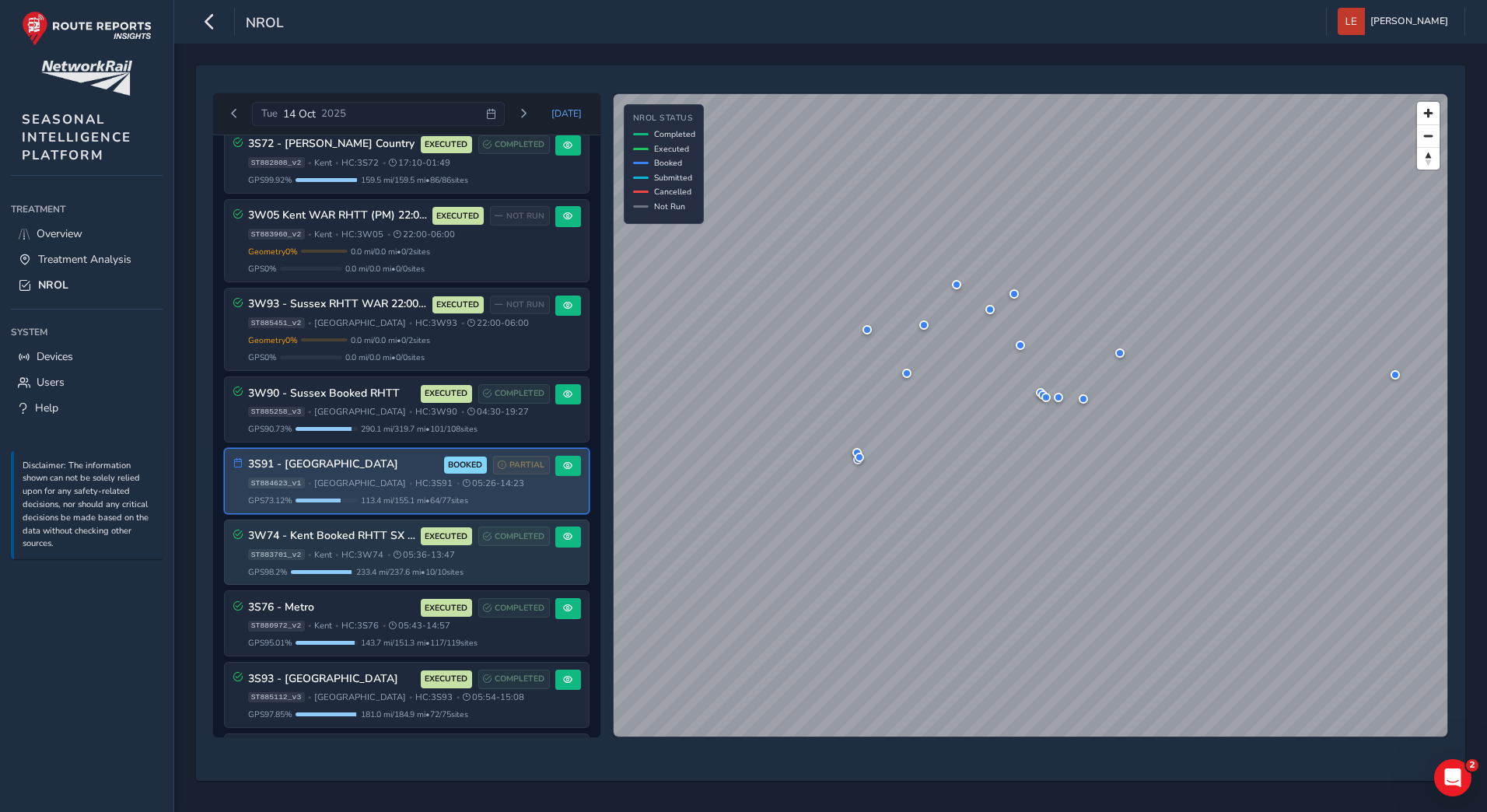
scroll to position [233, 0]
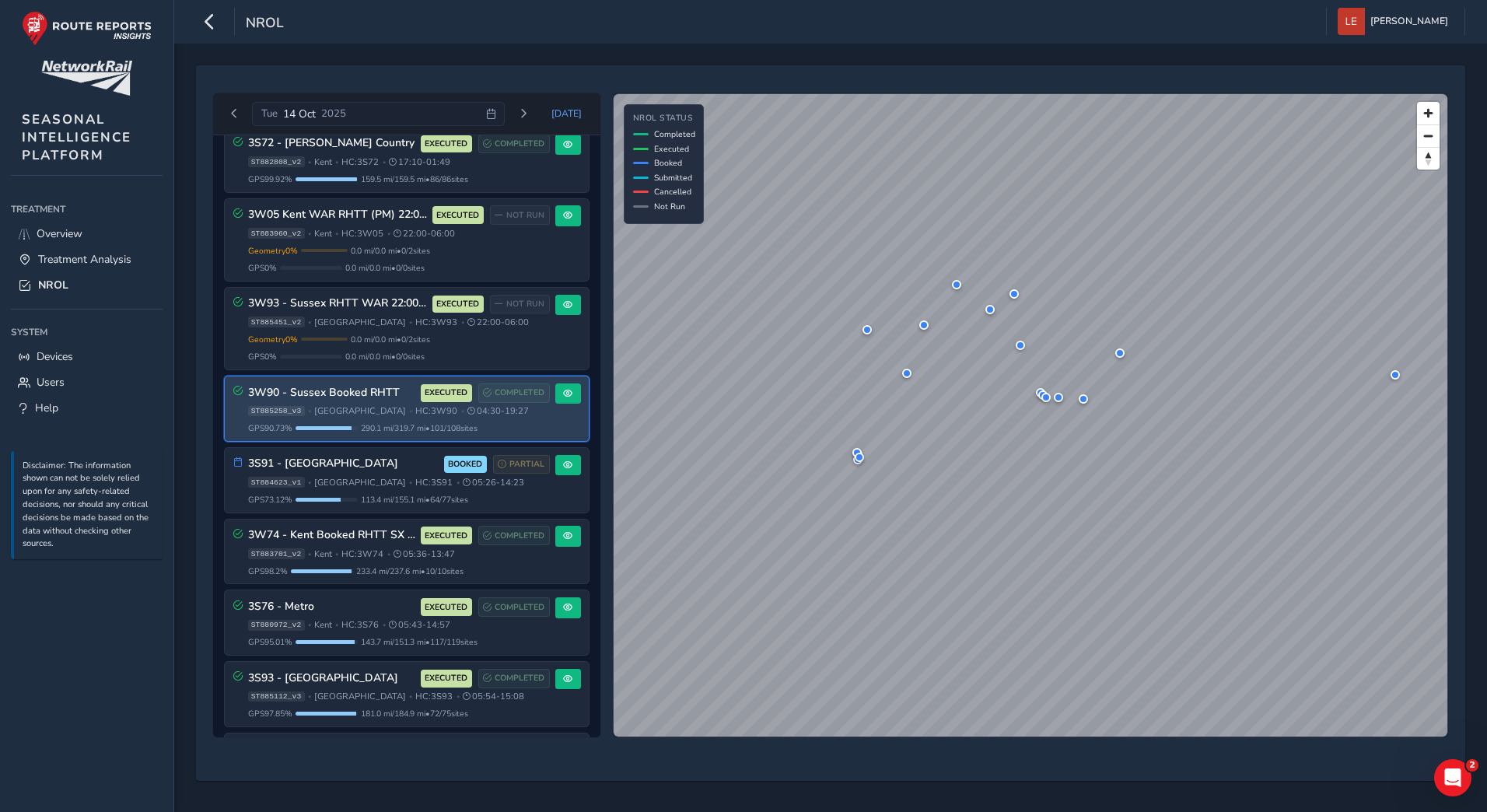
click at [361, 417] on div "3W90 - Sussex Booked RHTT EXECUTED COMPLETED ST885258_v3 • [GEOGRAPHIC_DATA] • …" at bounding box center [399, 408] width 302 height 51
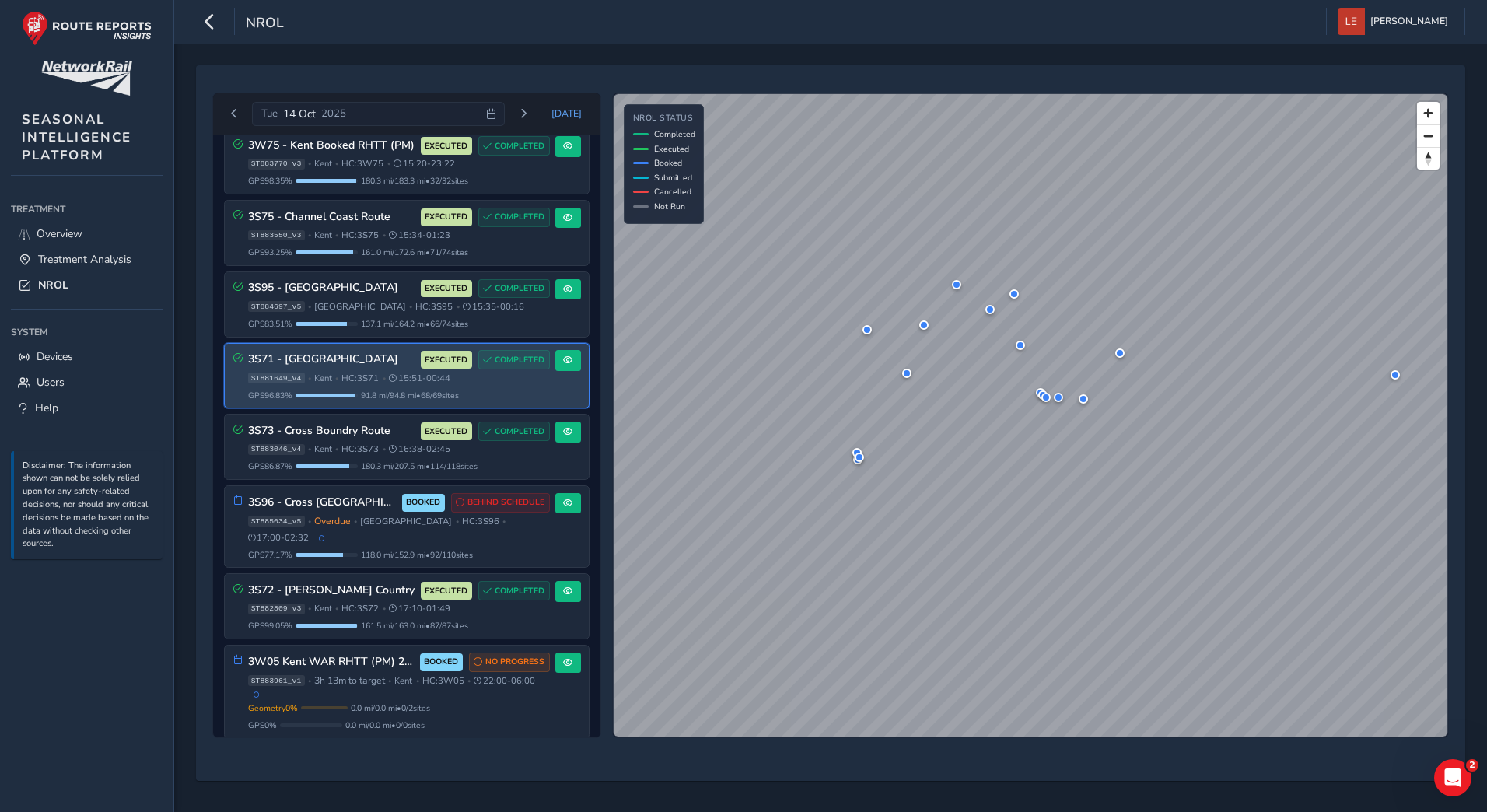
scroll to position [1443, 0]
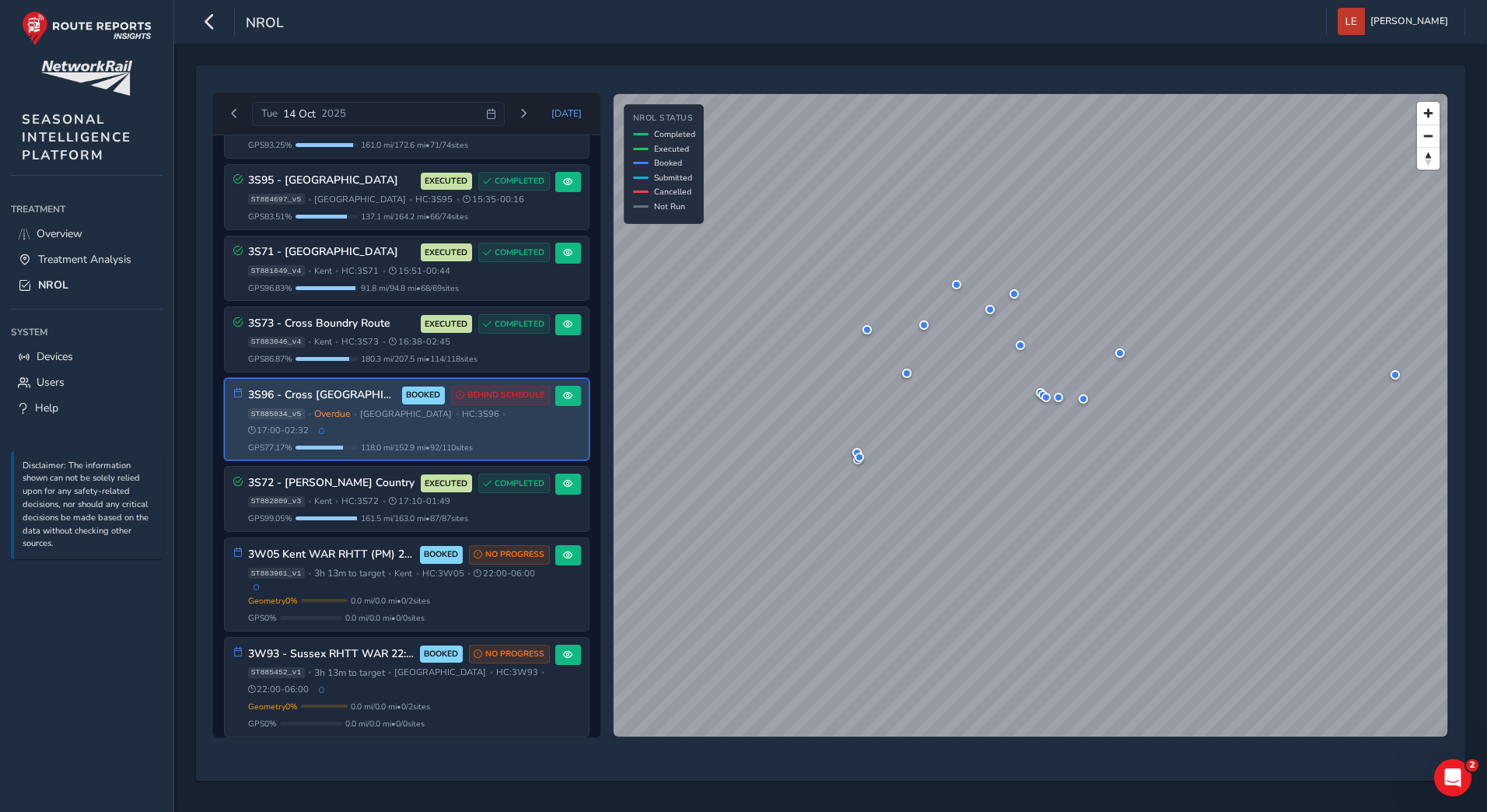
click at [379, 441] on span "118.0 mi / 152.9 mi • 92 / 110 sites" at bounding box center [416, 447] width 112 height 12
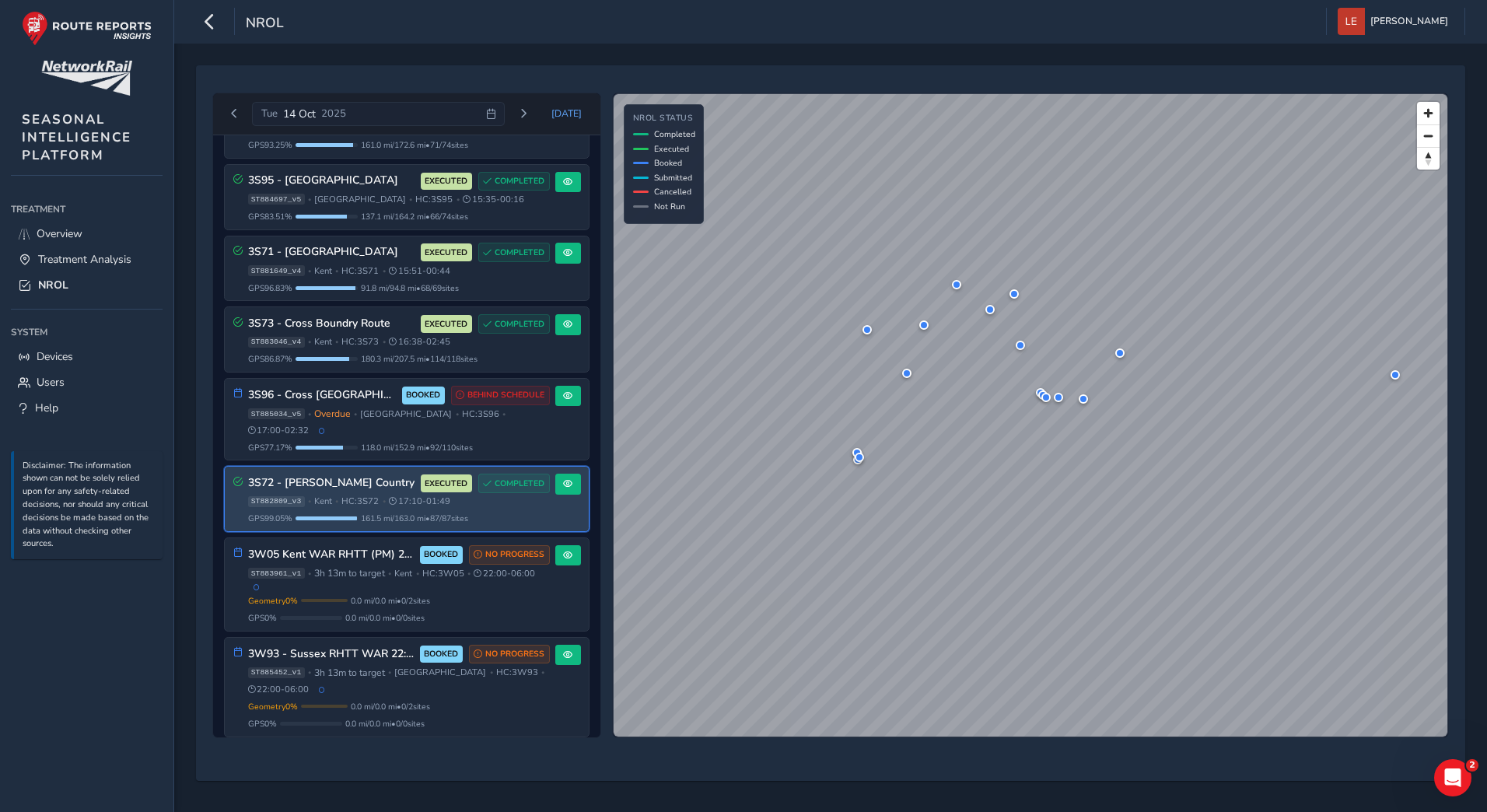
click at [379, 496] on span "HC: 3S72" at bounding box center [360, 501] width 38 height 12
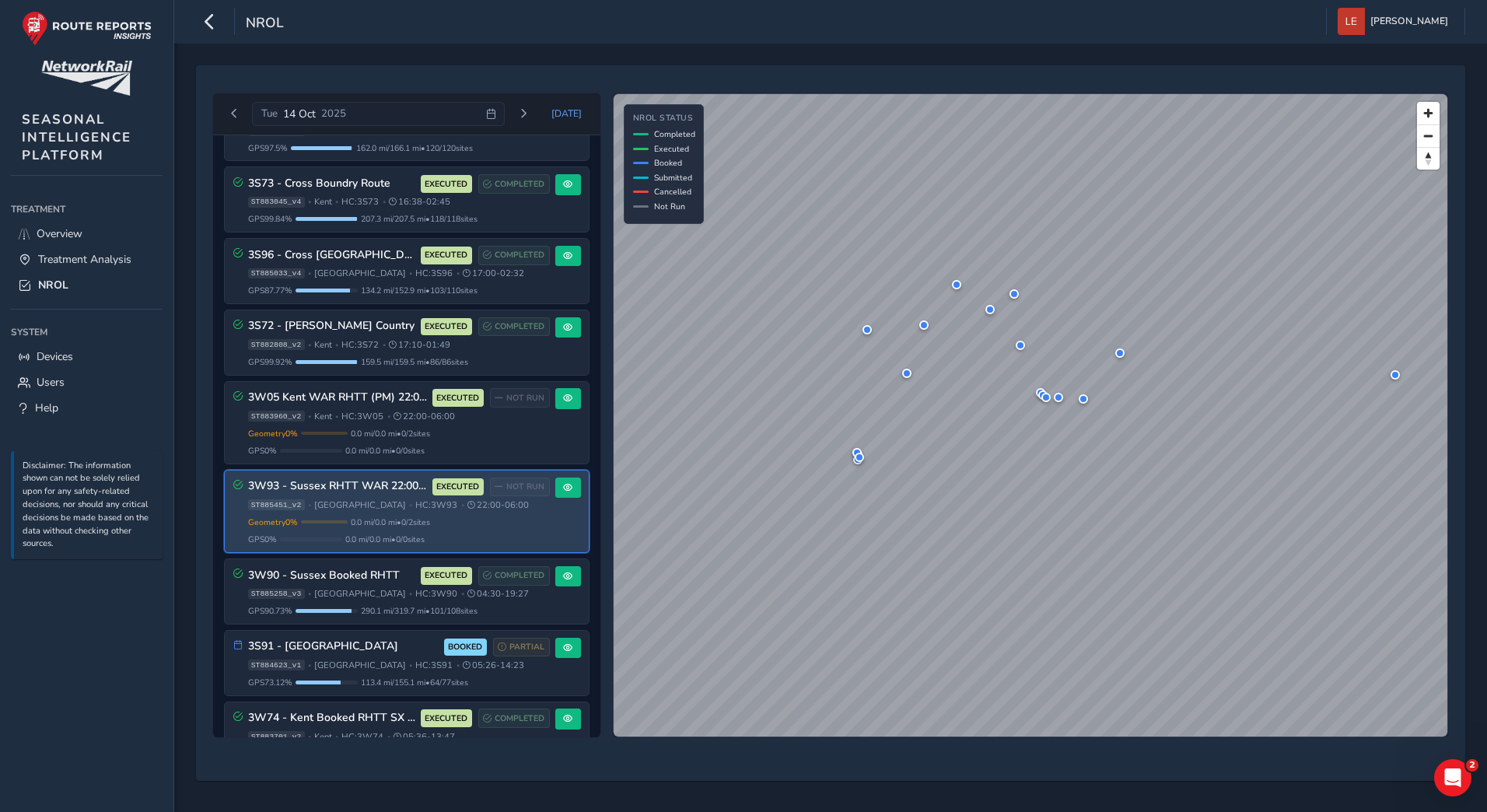
scroll to position [0, 0]
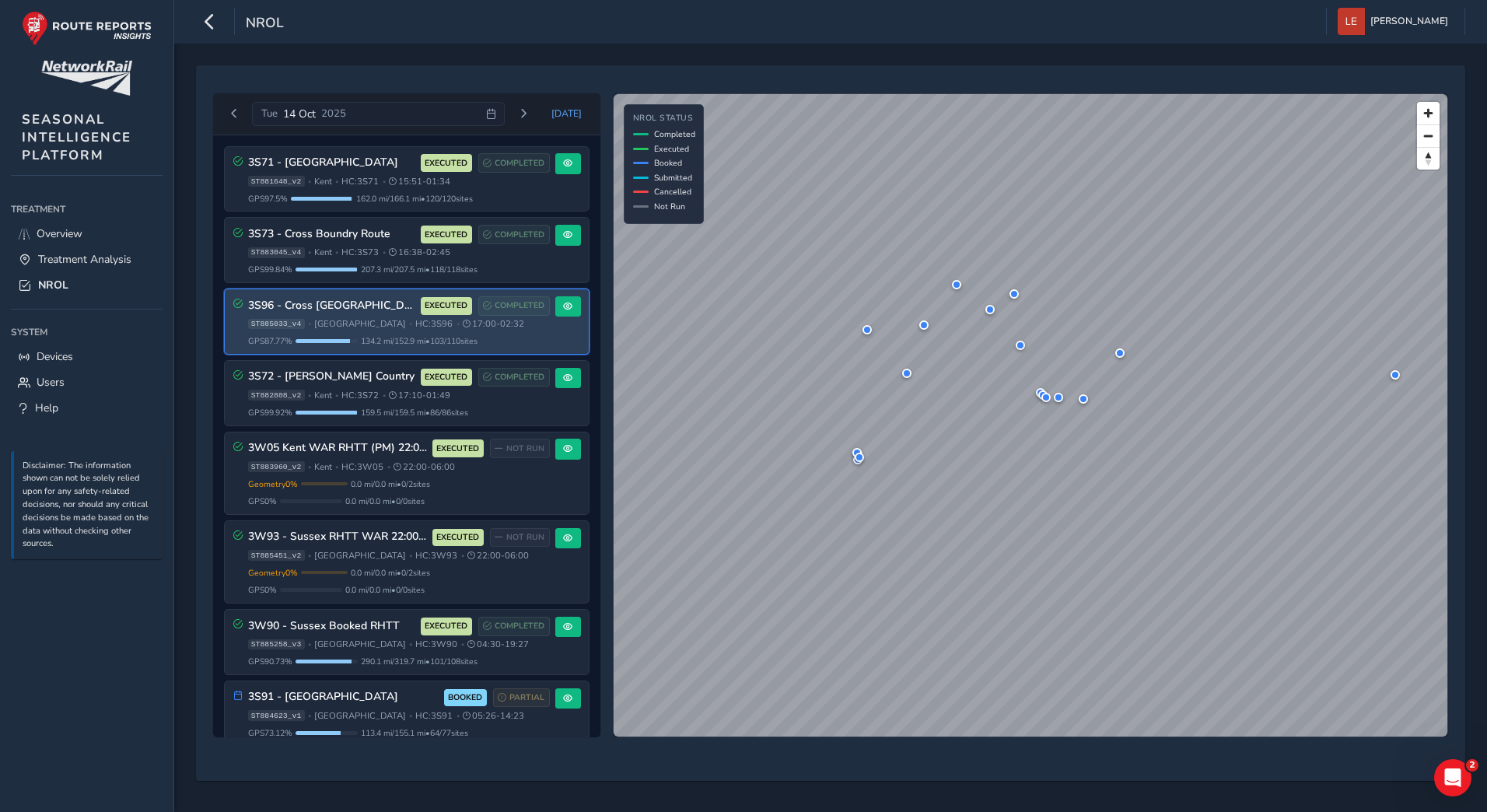
click at [371, 317] on div "3S96 - Cross London EXECUTED COMPLETED ST885033_v4 • [GEOGRAPHIC_DATA] • HC: 3S…" at bounding box center [399, 322] width 302 height 51
click at [563, 309] on span at bounding box center [567, 306] width 9 height 9
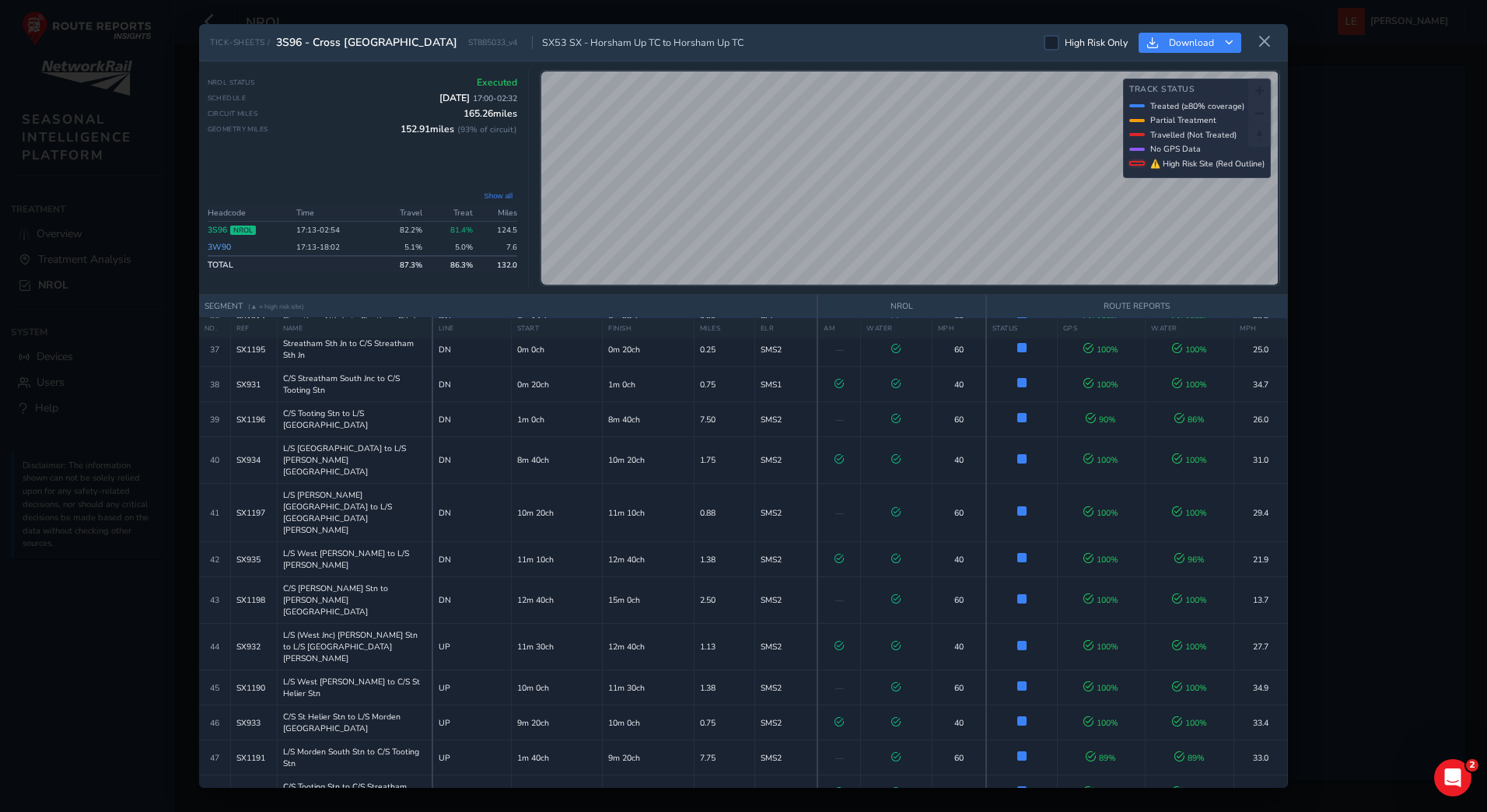
scroll to position [1244, 0]
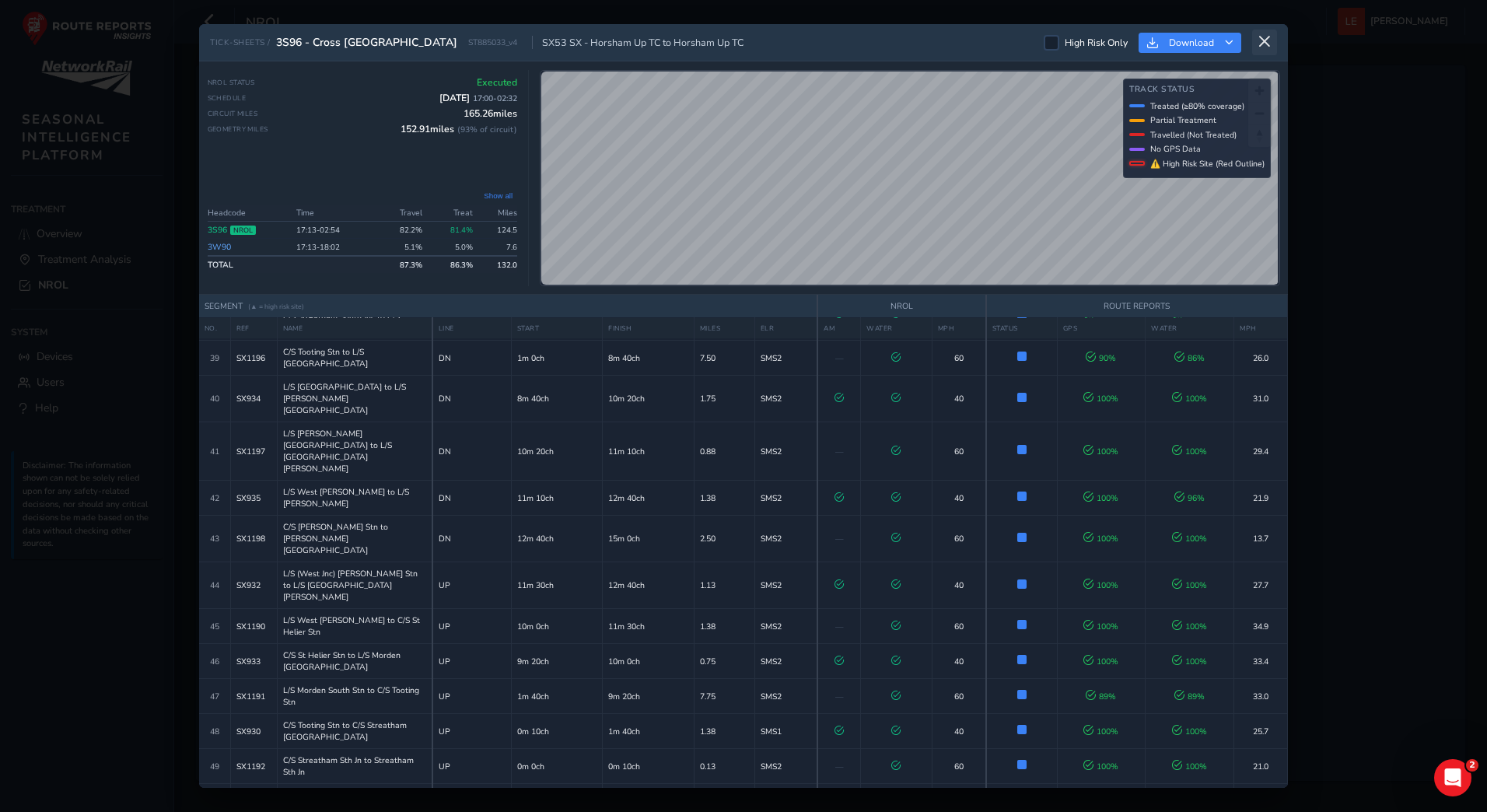
click at [1261, 39] on icon at bounding box center [1265, 42] width 14 height 14
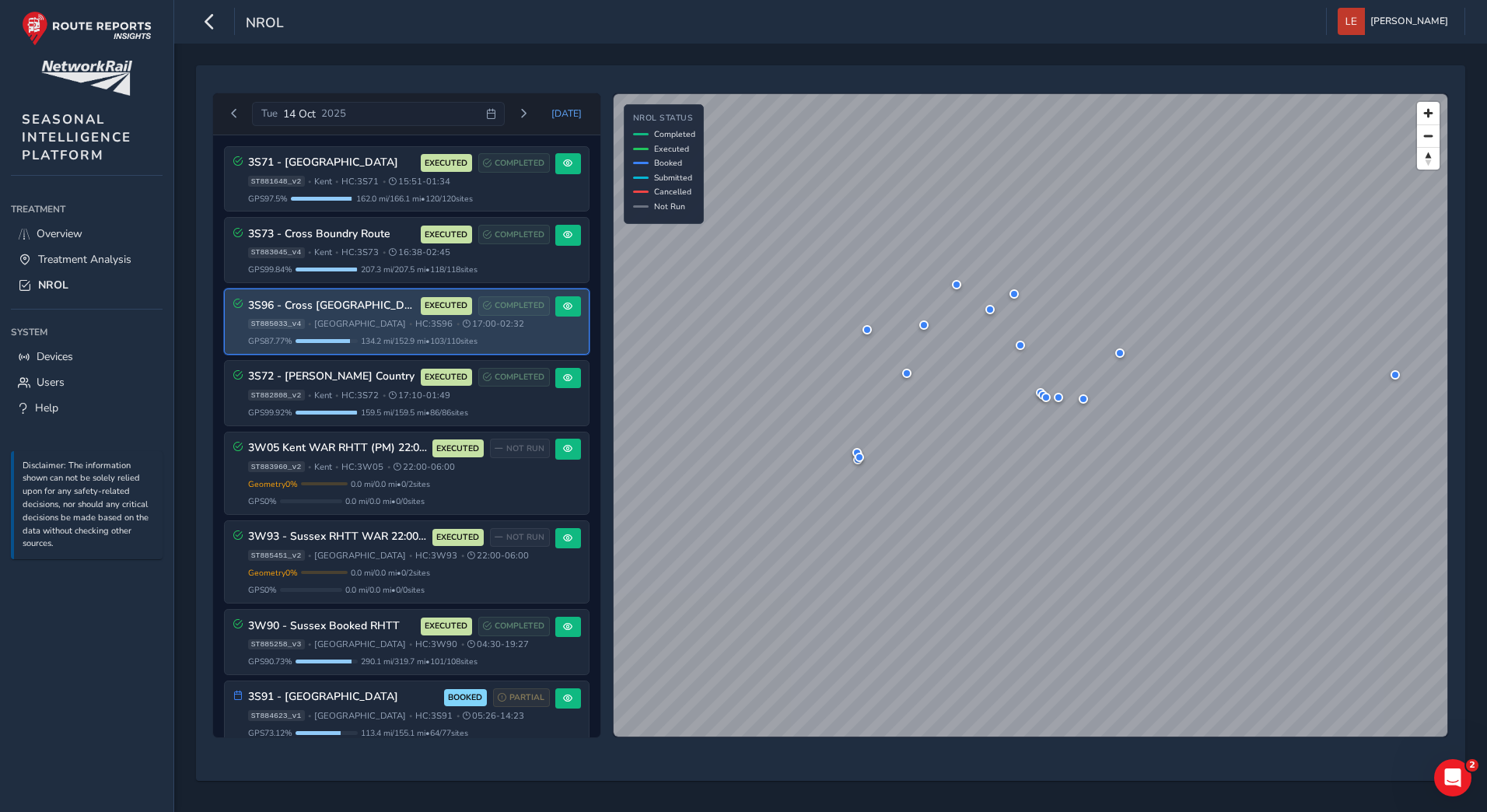
click at [346, 307] on h3 "3S96 - Cross [GEOGRAPHIC_DATA]" at bounding box center [332, 306] width 167 height 13
click at [566, 309] on span at bounding box center [567, 306] width 9 height 9
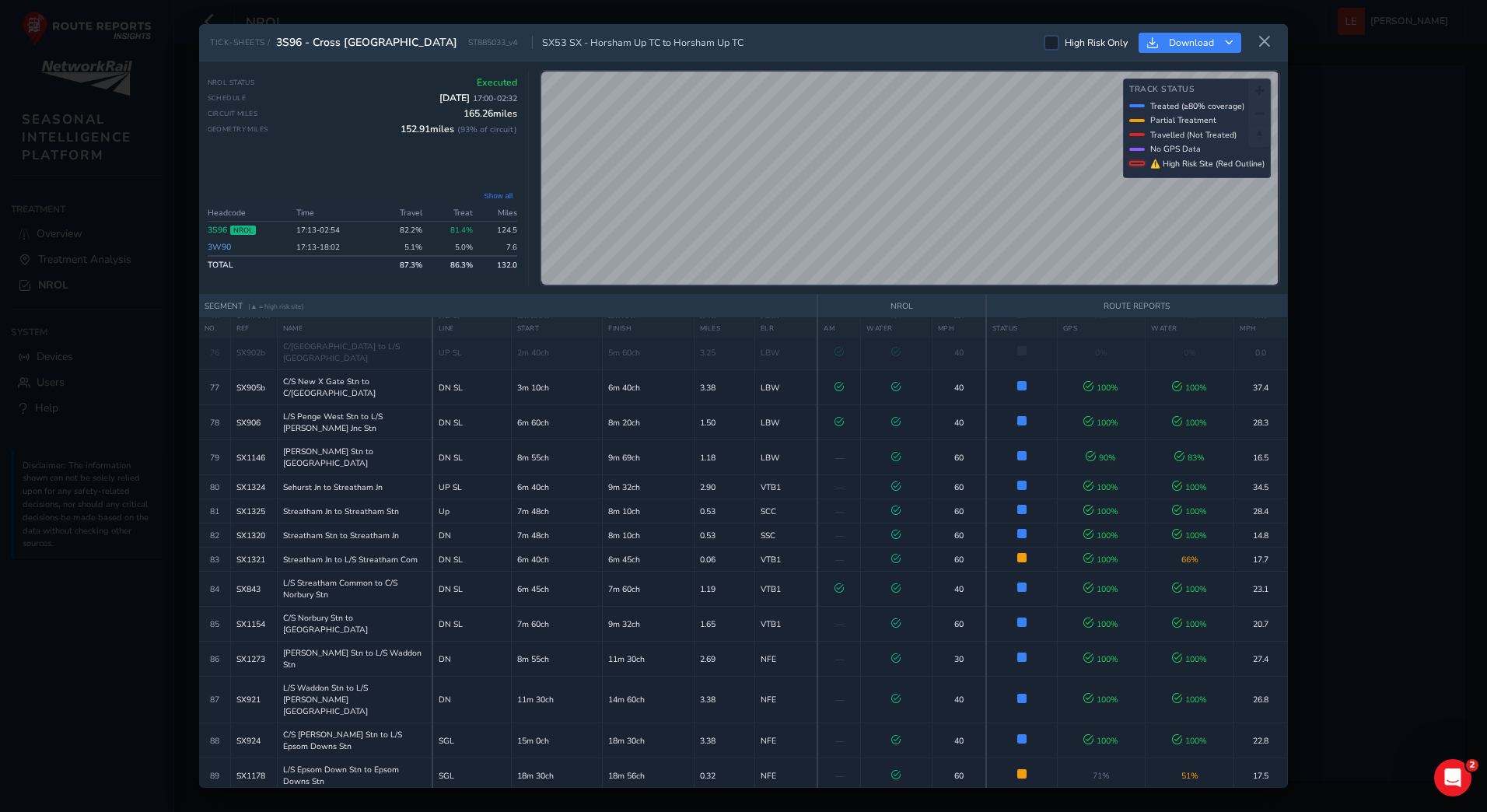
scroll to position [2538, 0]
click at [1264, 44] on icon at bounding box center [1265, 42] width 14 height 14
